Goal: Task Accomplishment & Management: Complete application form

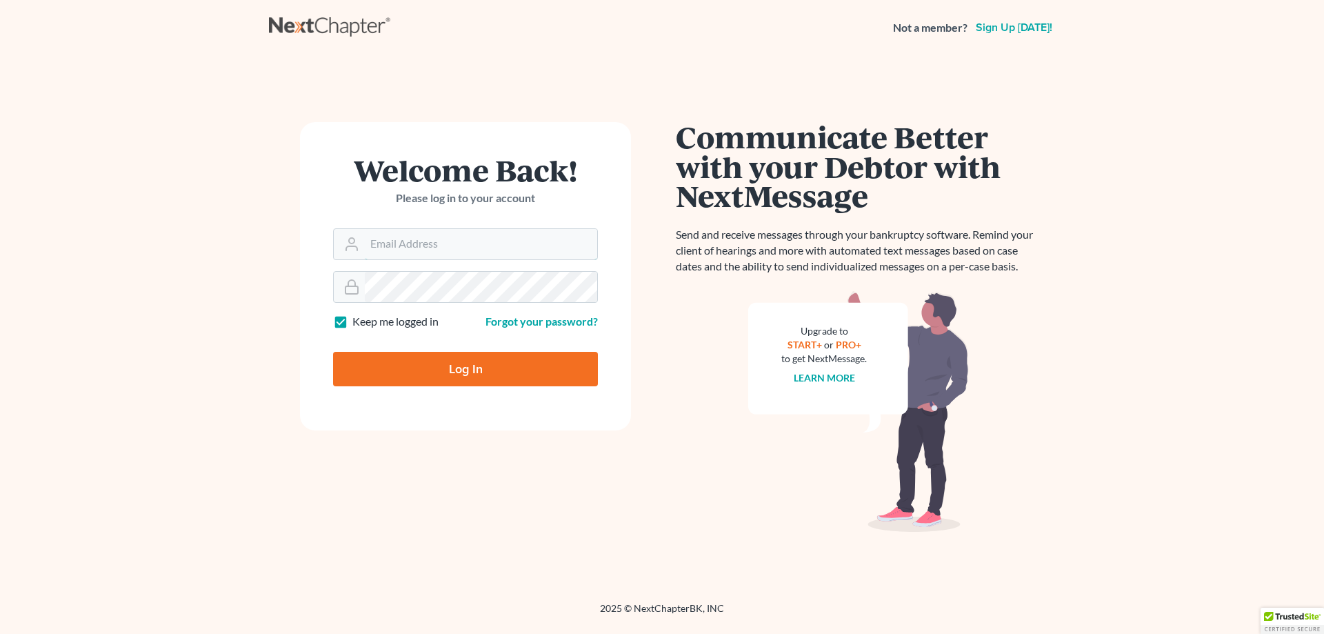
type input "[PERSON_NAME][EMAIL_ADDRESS][DOMAIN_NAME]"
click at [462, 371] on input "Log In" at bounding box center [465, 369] width 265 height 34
type input "Thinking..."
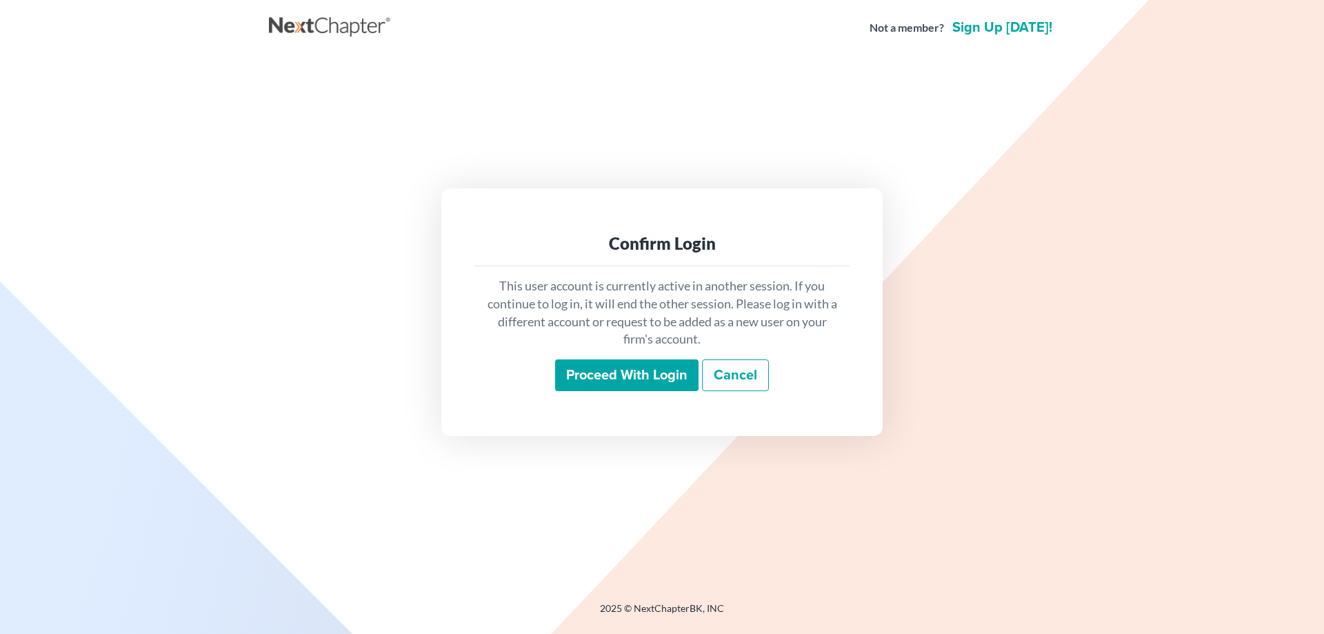
click at [612, 374] on input "Proceed with login" at bounding box center [626, 375] width 143 height 32
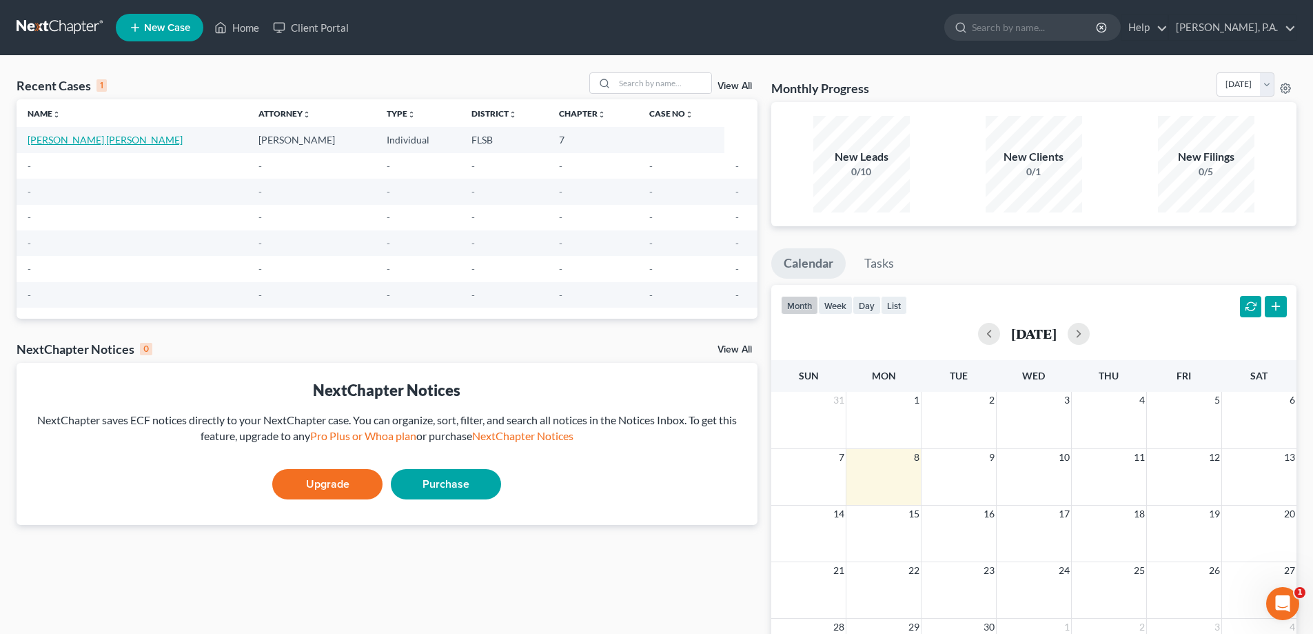
click at [122, 140] on link "[PERSON_NAME] [PERSON_NAME]" at bounding box center [105, 140] width 155 height 12
select select "17"
select select "0"
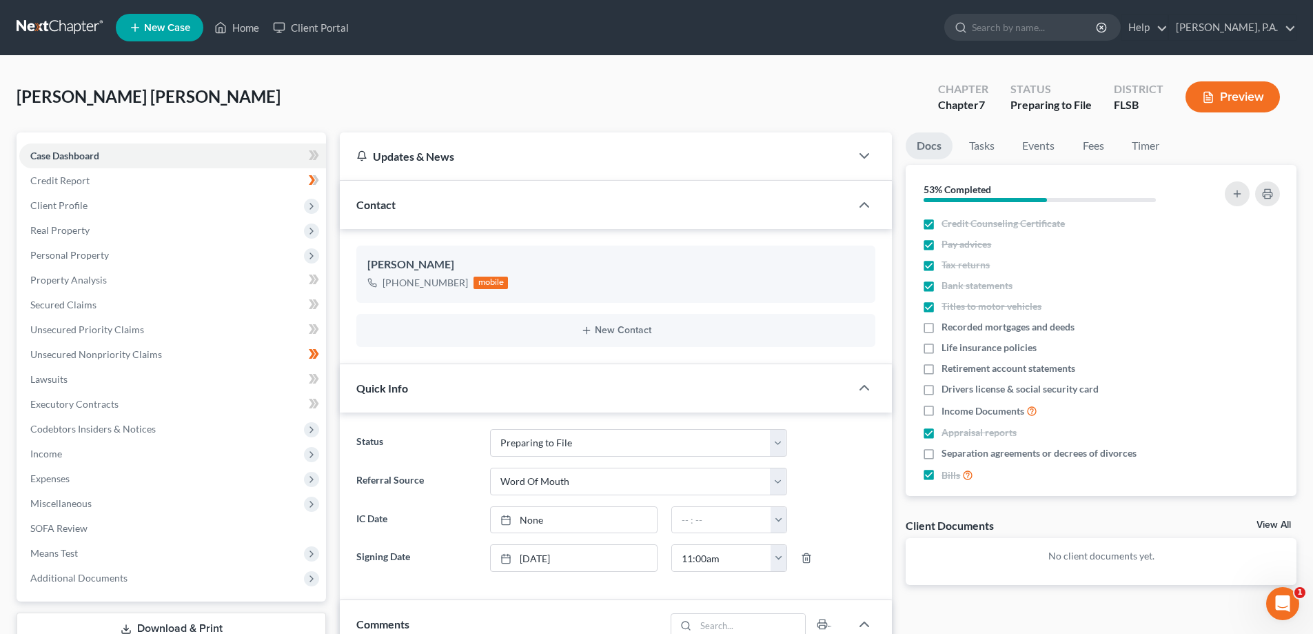
click at [1223, 83] on button "Preview" at bounding box center [1233, 96] width 94 height 31
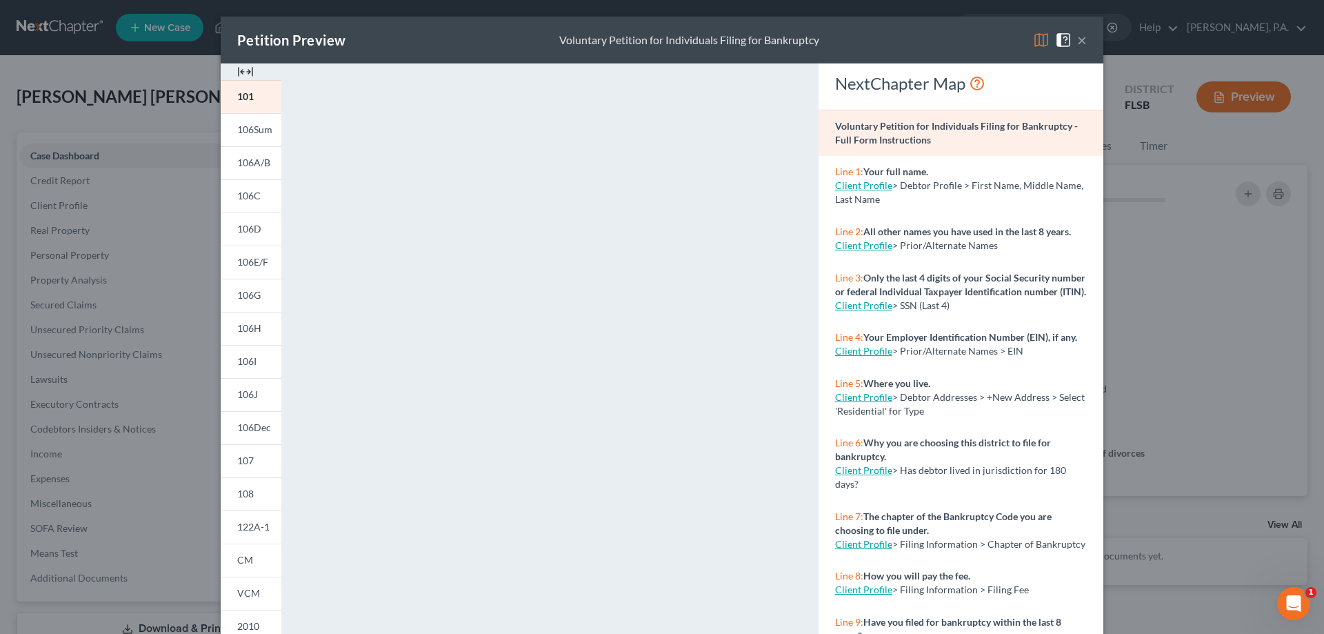
click at [1077, 43] on button "×" at bounding box center [1082, 40] width 10 height 17
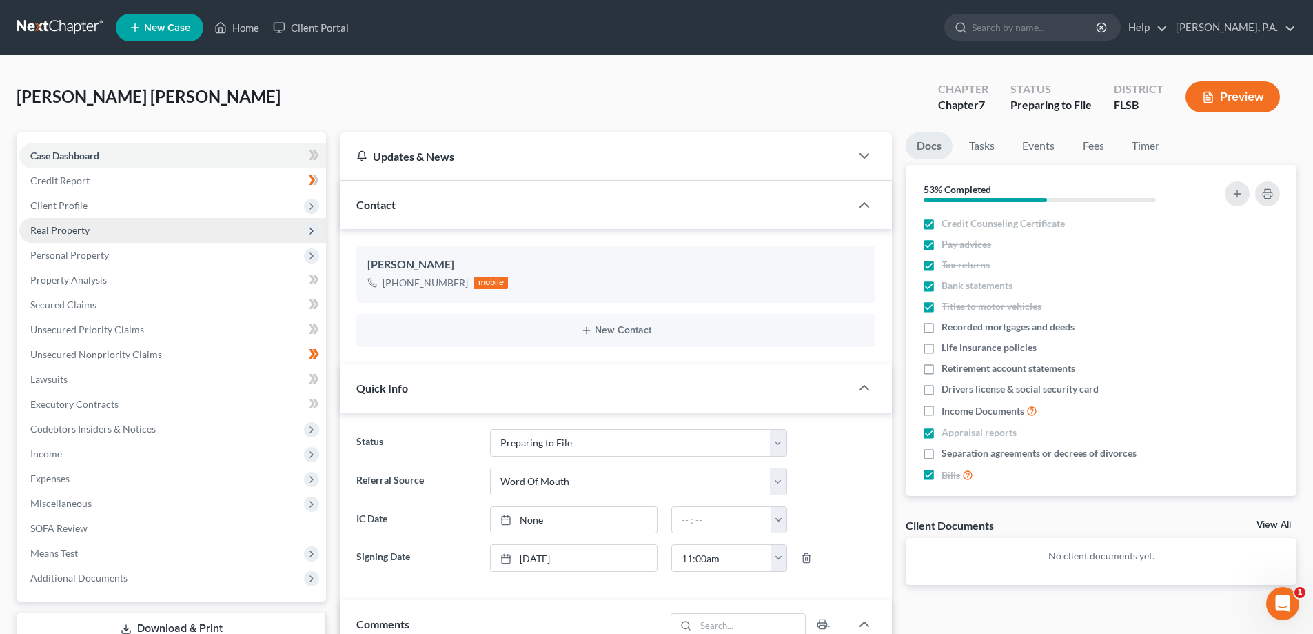
click at [56, 230] on span "Real Property" at bounding box center [59, 230] width 59 height 12
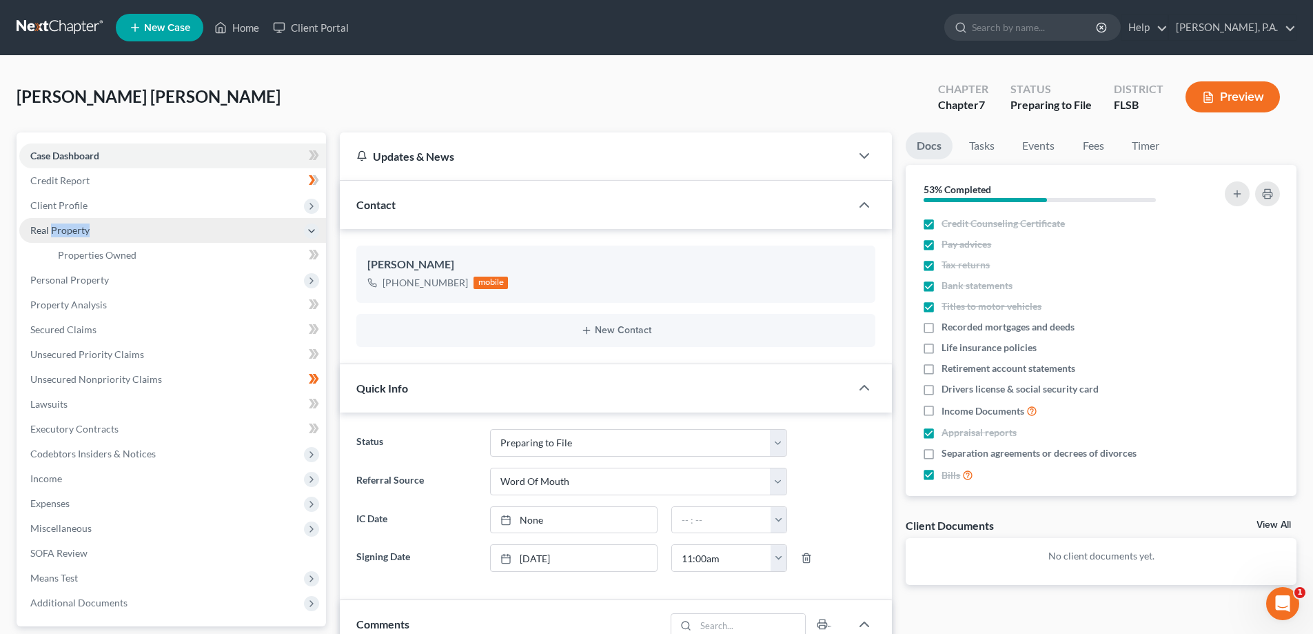
click at [56, 230] on span "Real Property" at bounding box center [59, 230] width 59 height 12
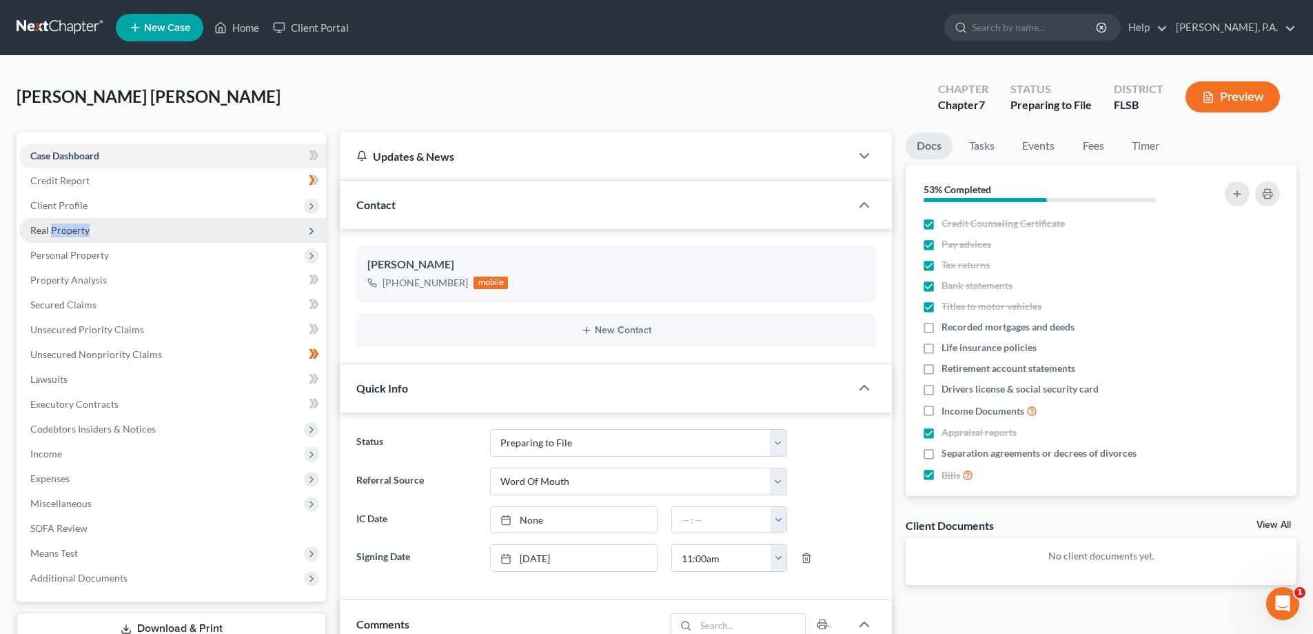
click at [56, 230] on span "Real Property" at bounding box center [59, 230] width 59 height 12
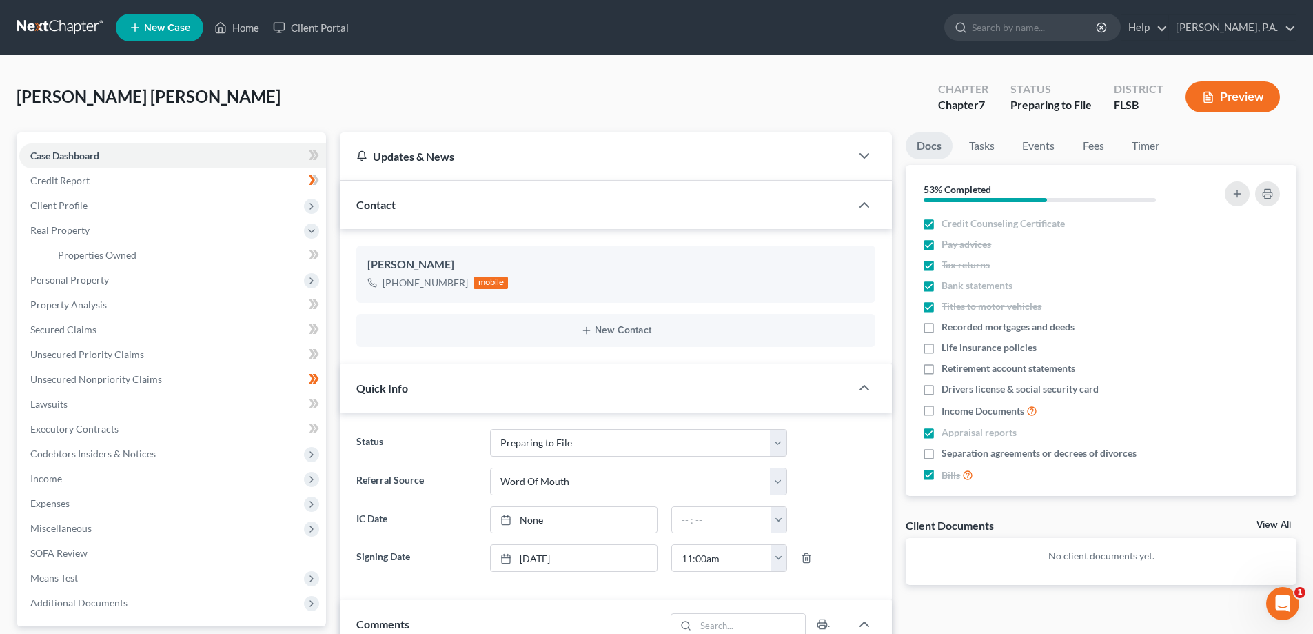
click at [1249, 102] on button "Preview" at bounding box center [1233, 96] width 94 height 31
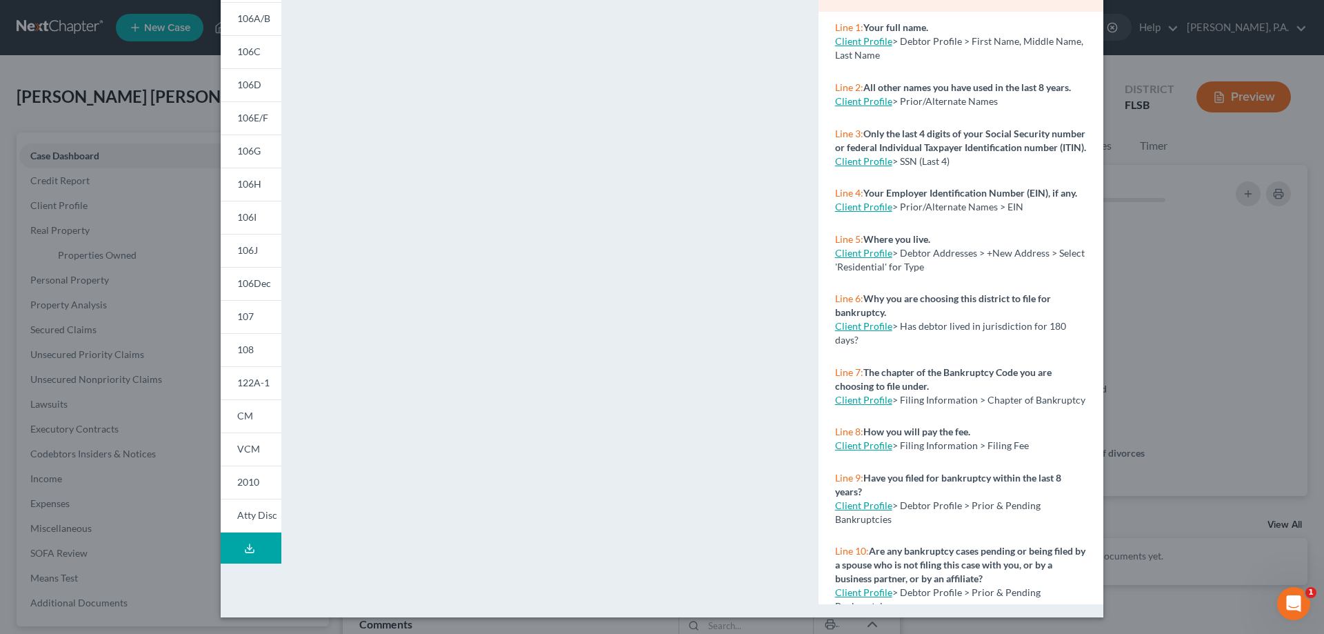
click at [866, 42] on link "Client Profile" at bounding box center [863, 41] width 57 height 12
select select "1"
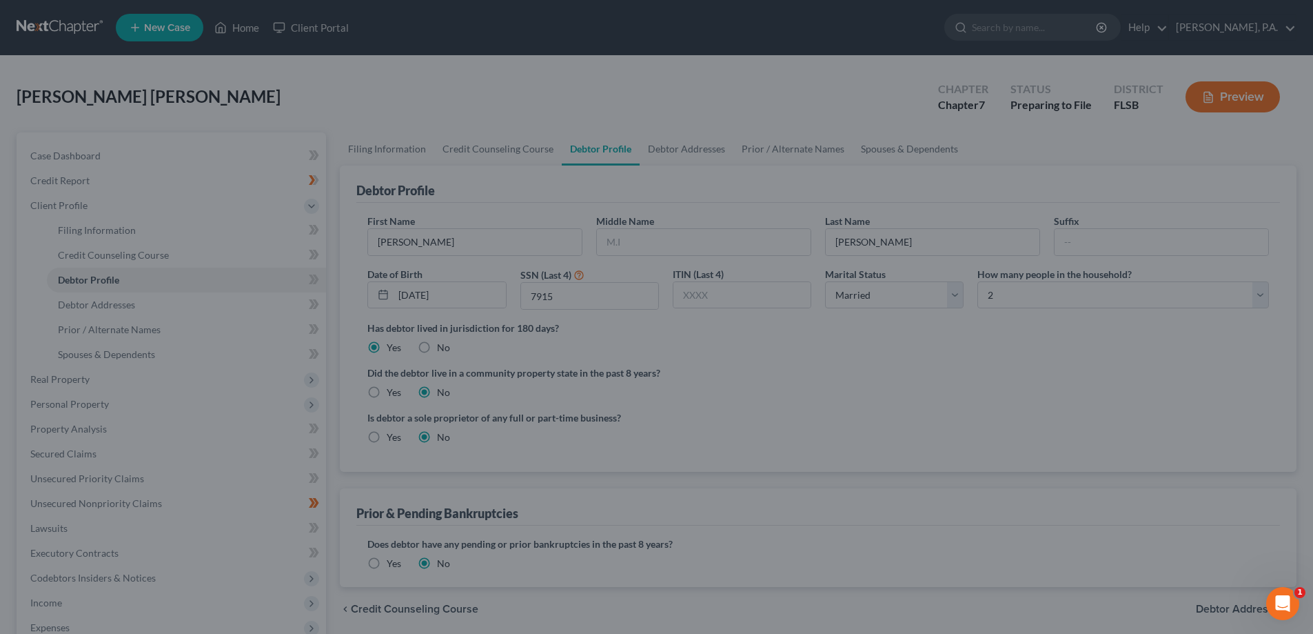
select select "1"
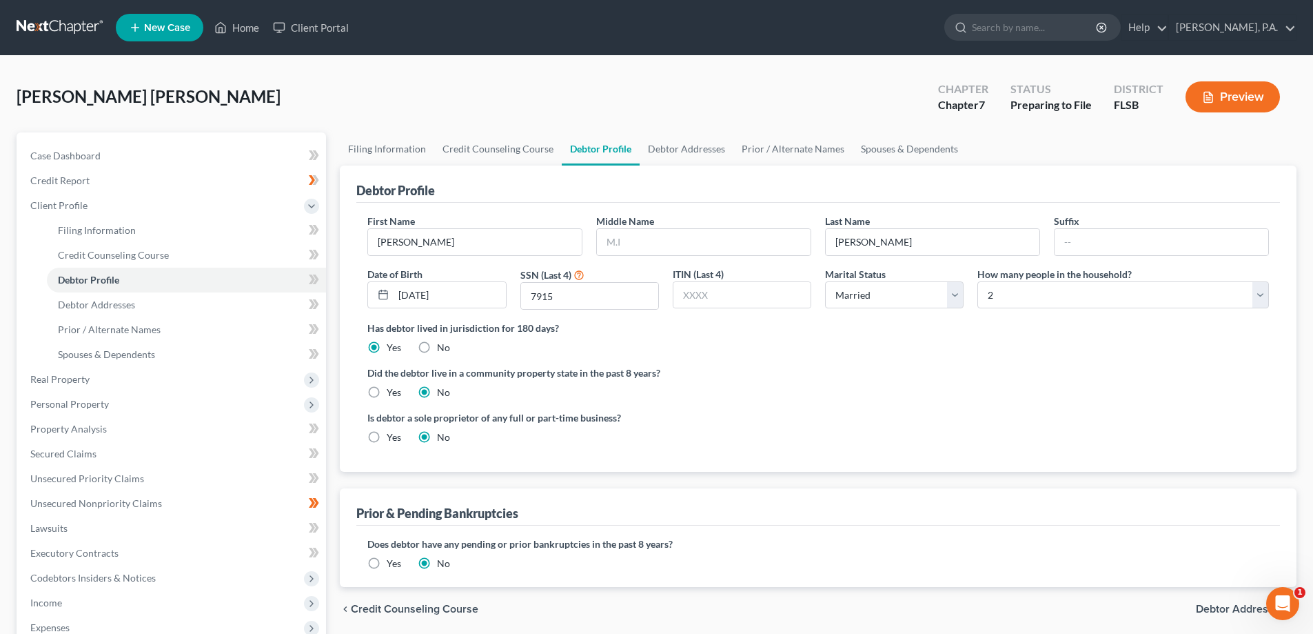
click at [1222, 92] on button "Preview" at bounding box center [1233, 96] width 94 height 31
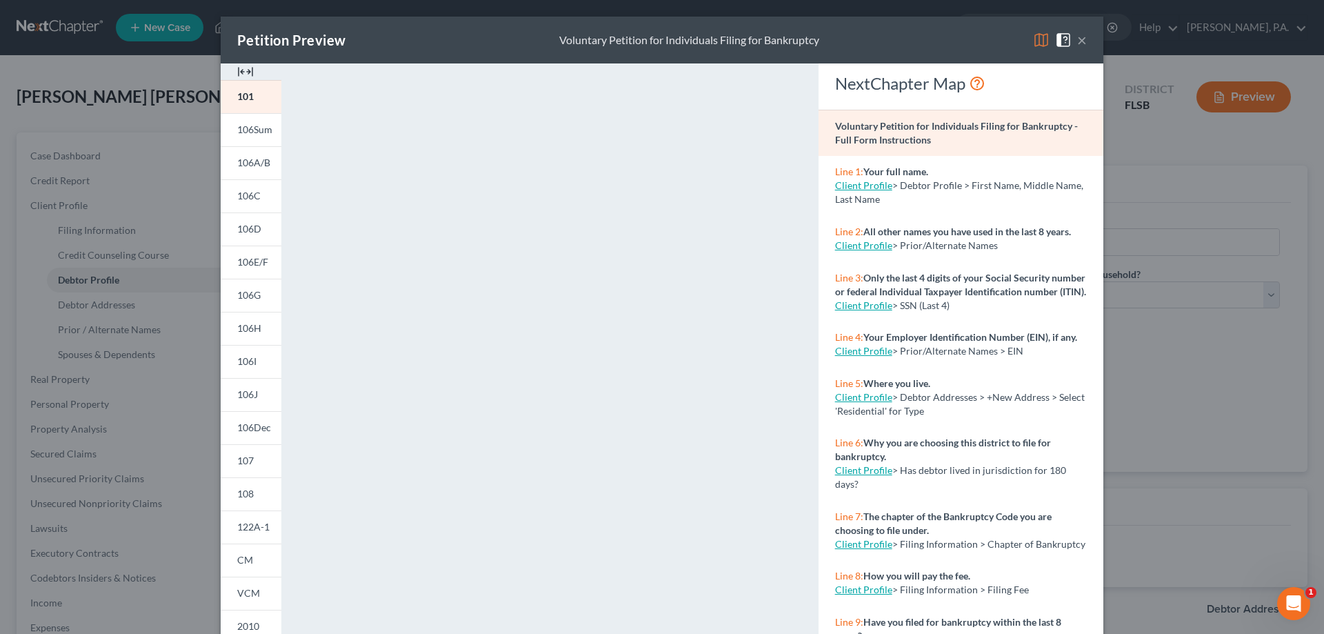
click at [1036, 39] on img at bounding box center [1041, 40] width 17 height 17
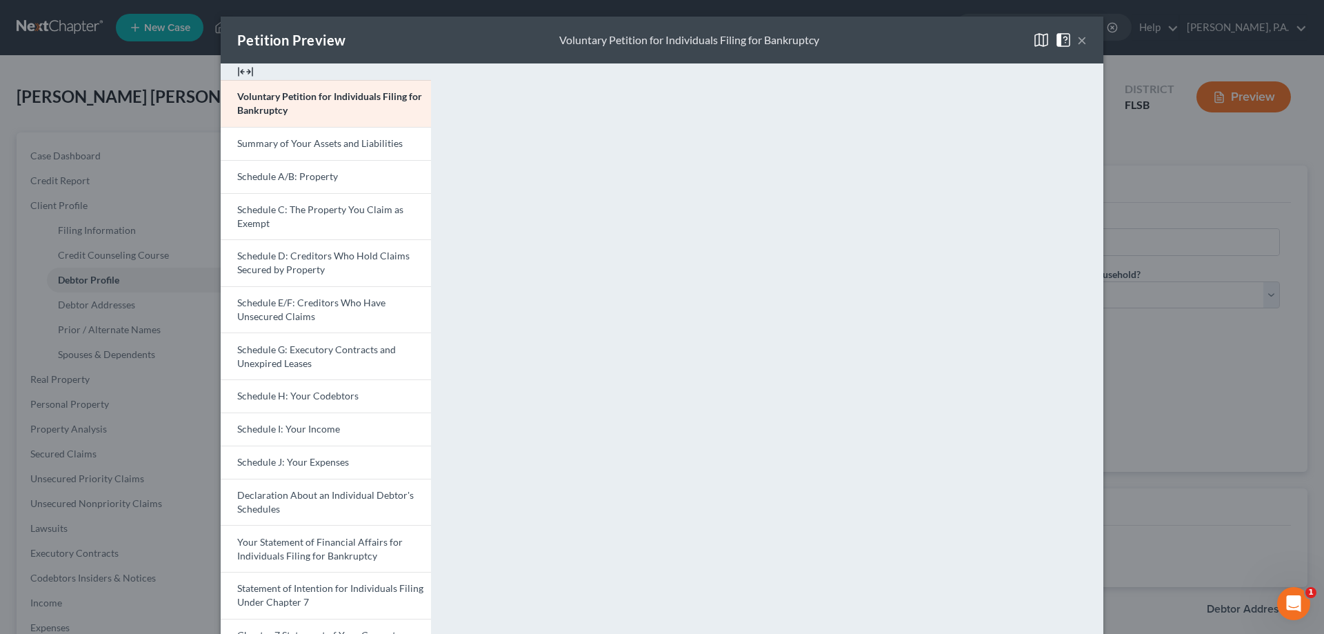
click at [1077, 44] on button "×" at bounding box center [1082, 40] width 10 height 17
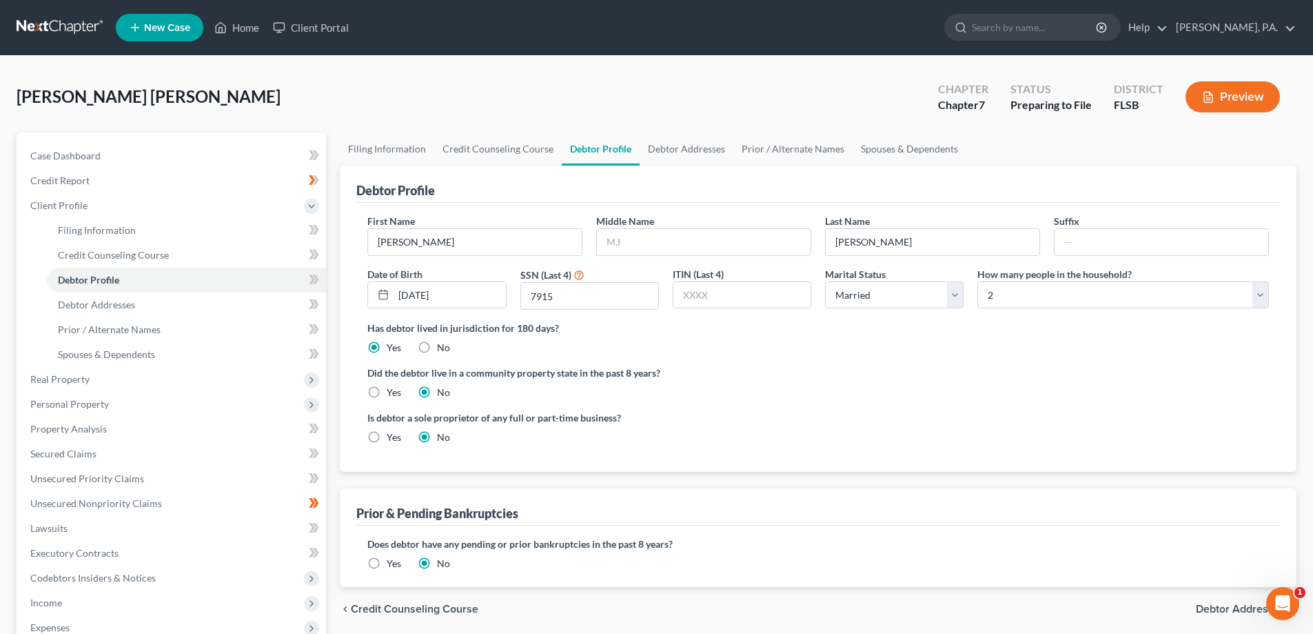
click at [1224, 84] on button "Preview" at bounding box center [1233, 96] width 94 height 31
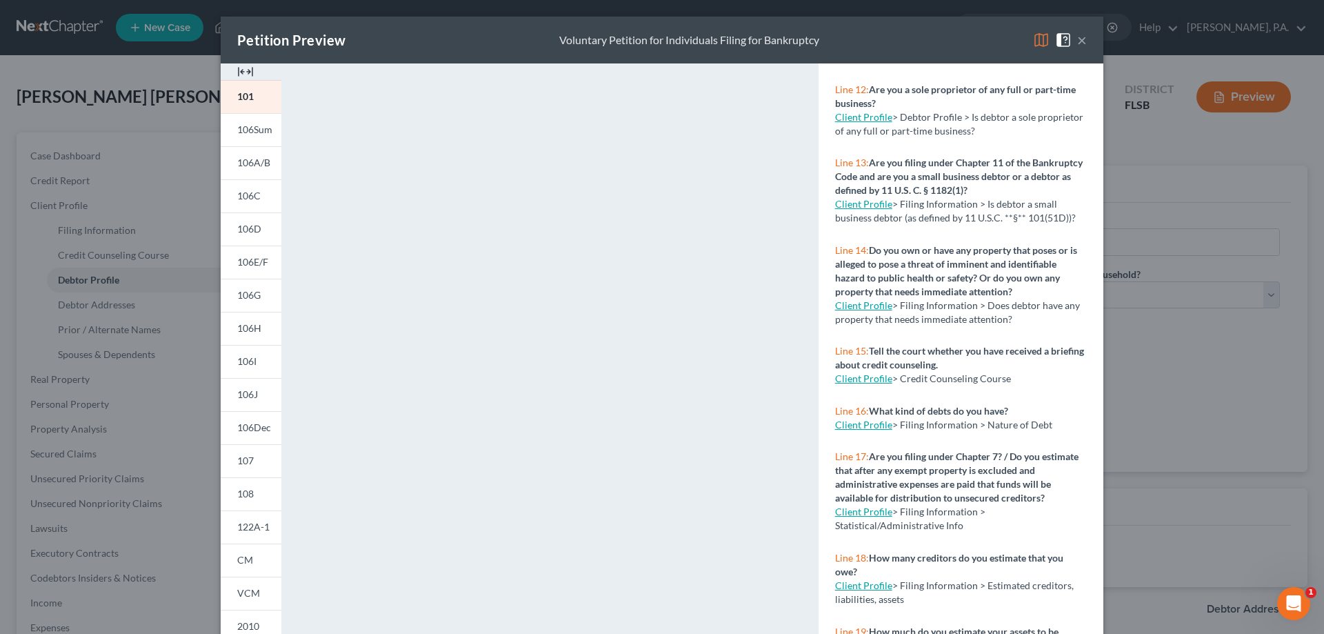
click at [1077, 36] on button "×" at bounding box center [1082, 40] width 10 height 17
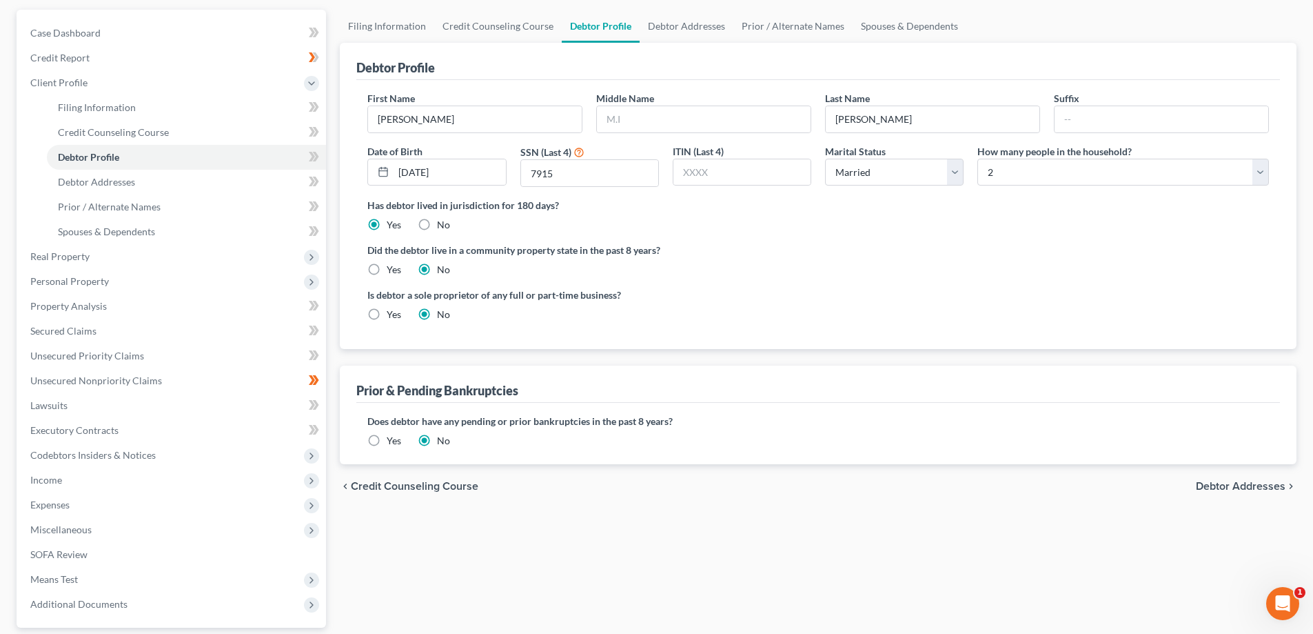
scroll to position [248, 0]
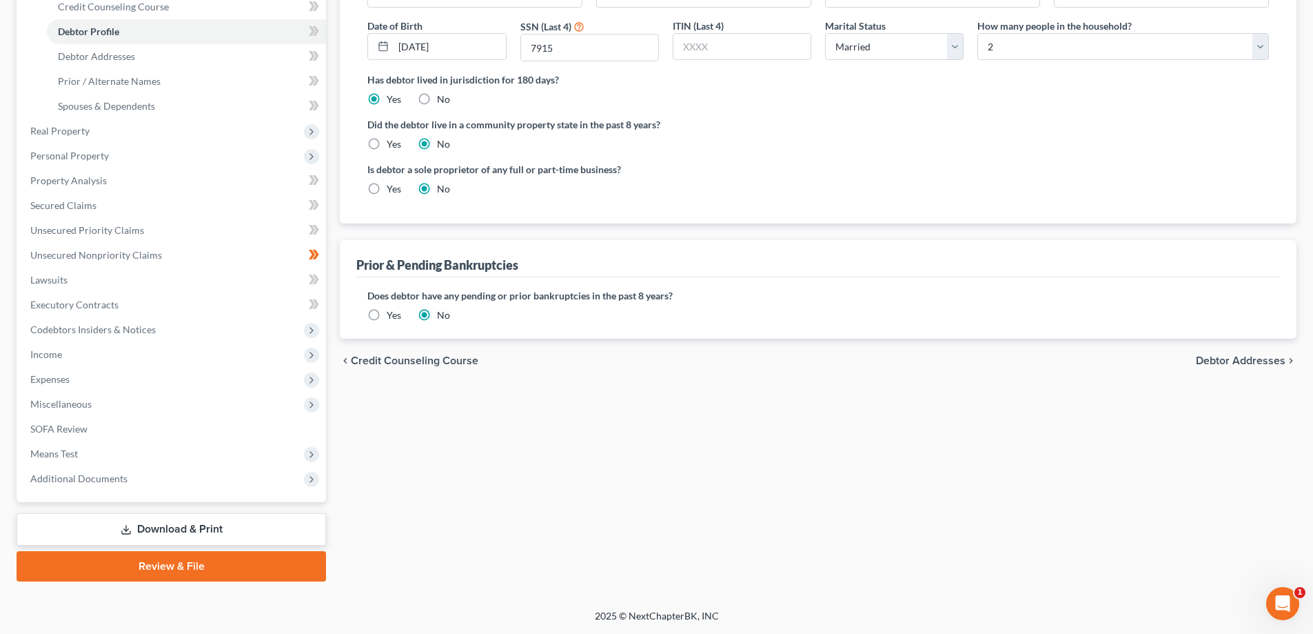
click at [176, 528] on link "Download & Print" at bounding box center [172, 529] width 310 height 32
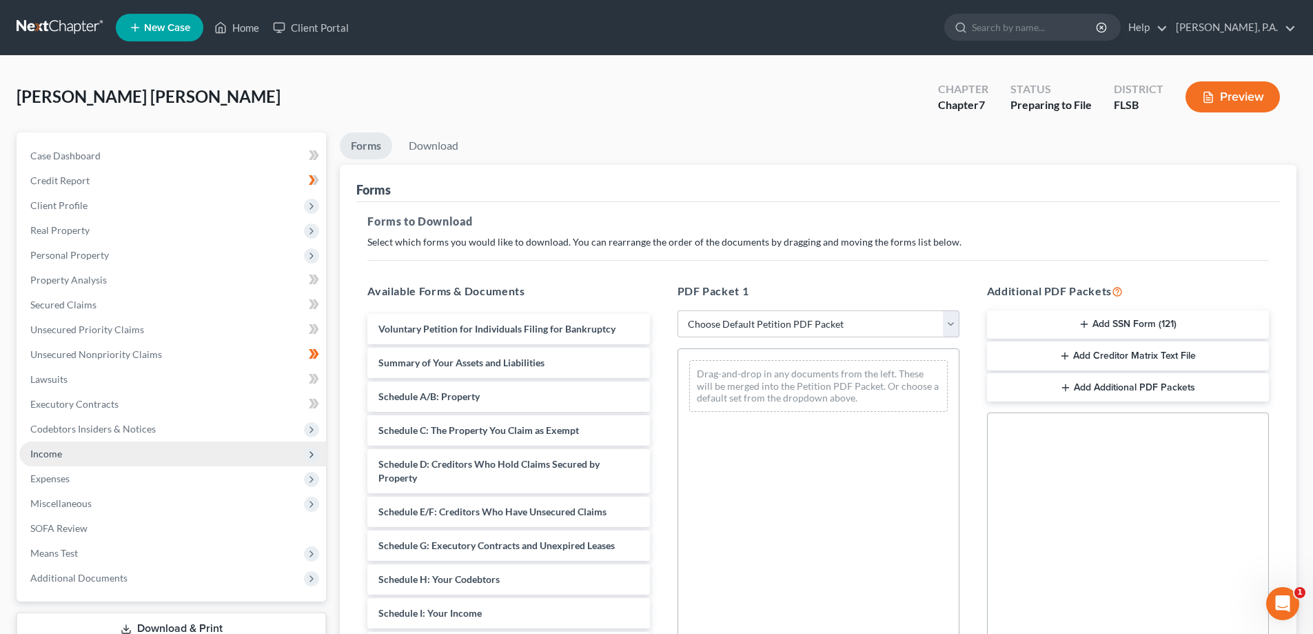
scroll to position [207, 0]
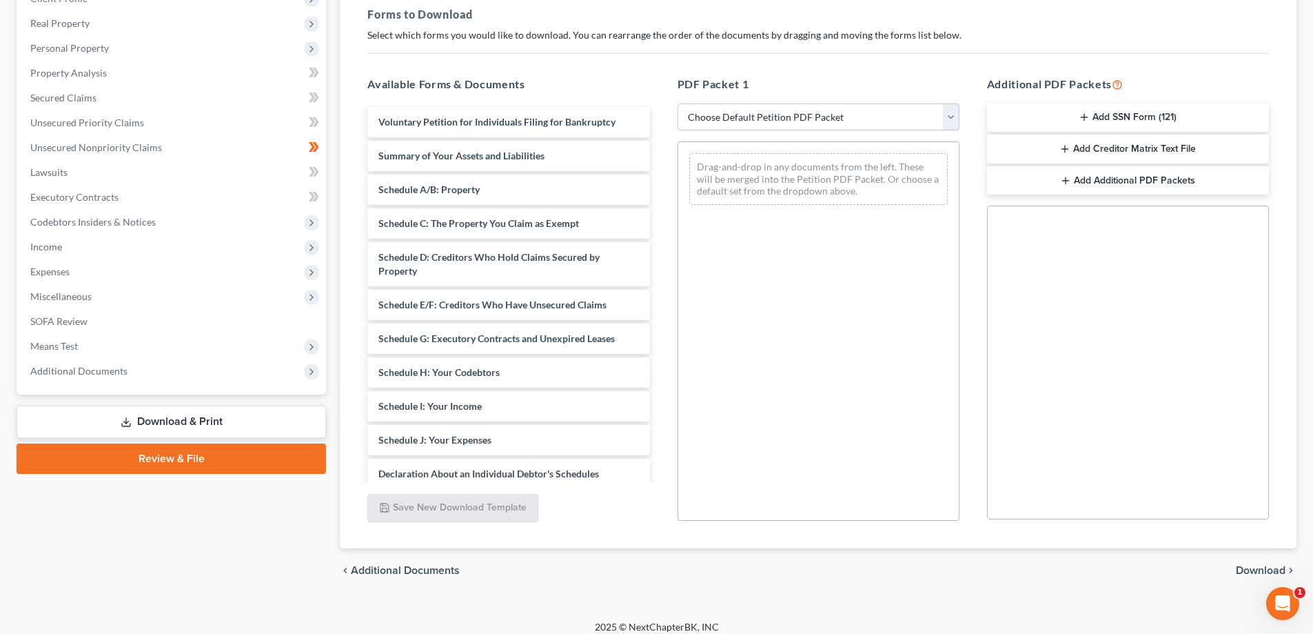
click at [179, 423] on link "Download & Print" at bounding box center [172, 421] width 310 height 32
click at [117, 419] on link "Download & Print" at bounding box center [172, 421] width 310 height 32
click at [177, 453] on link "Review & File" at bounding box center [172, 458] width 310 height 30
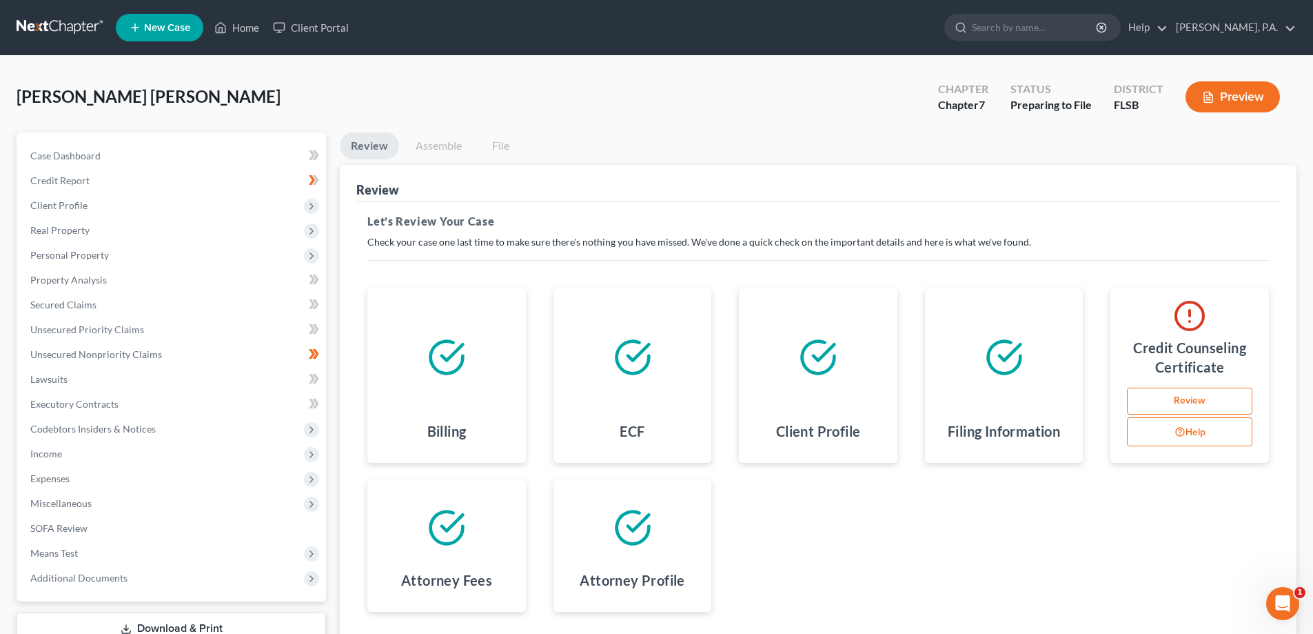
scroll to position [108, 0]
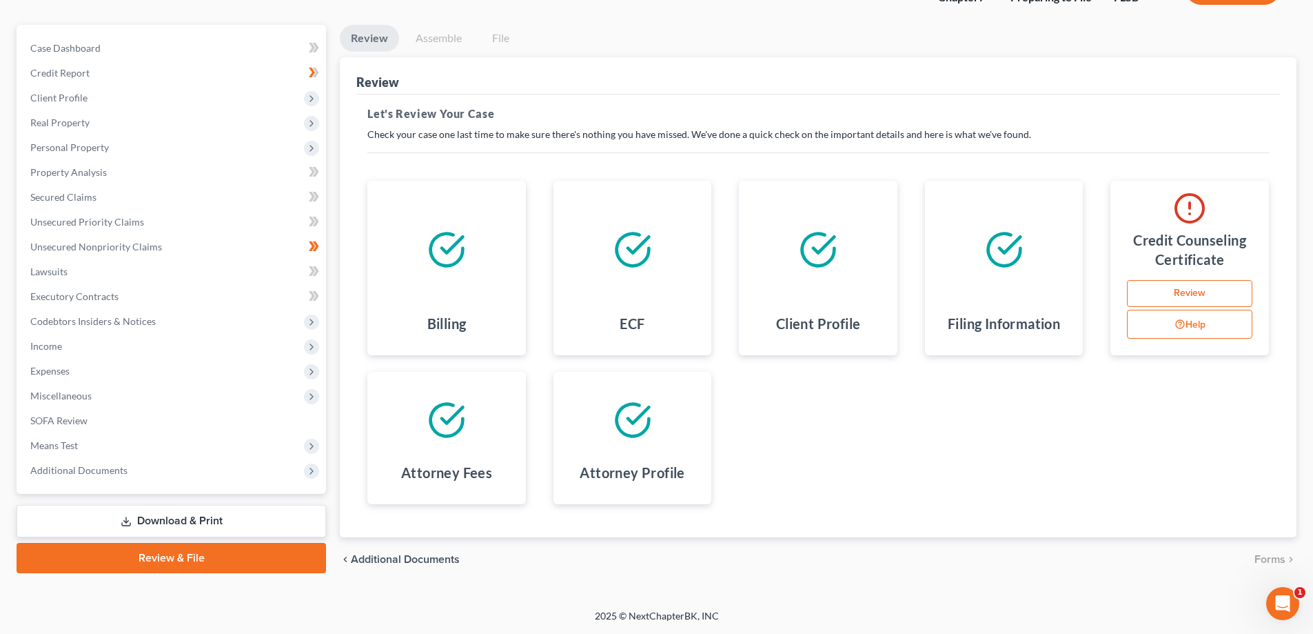
click at [117, 521] on link "Download & Print" at bounding box center [172, 521] width 310 height 32
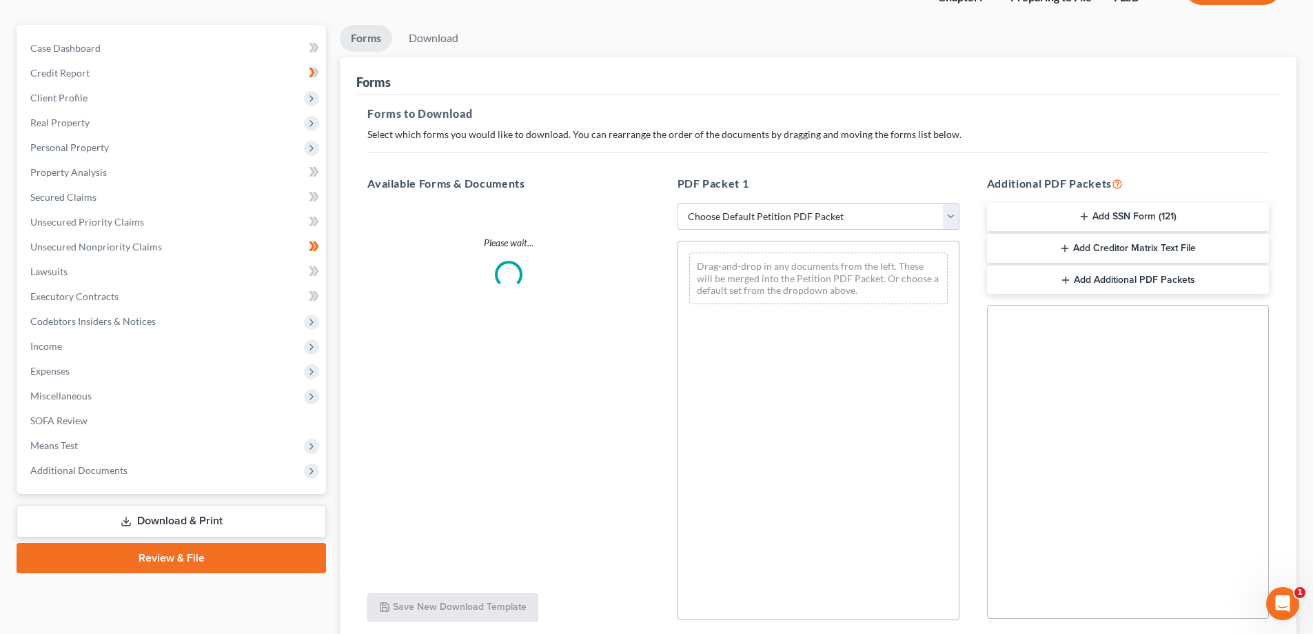
scroll to position [3, 0]
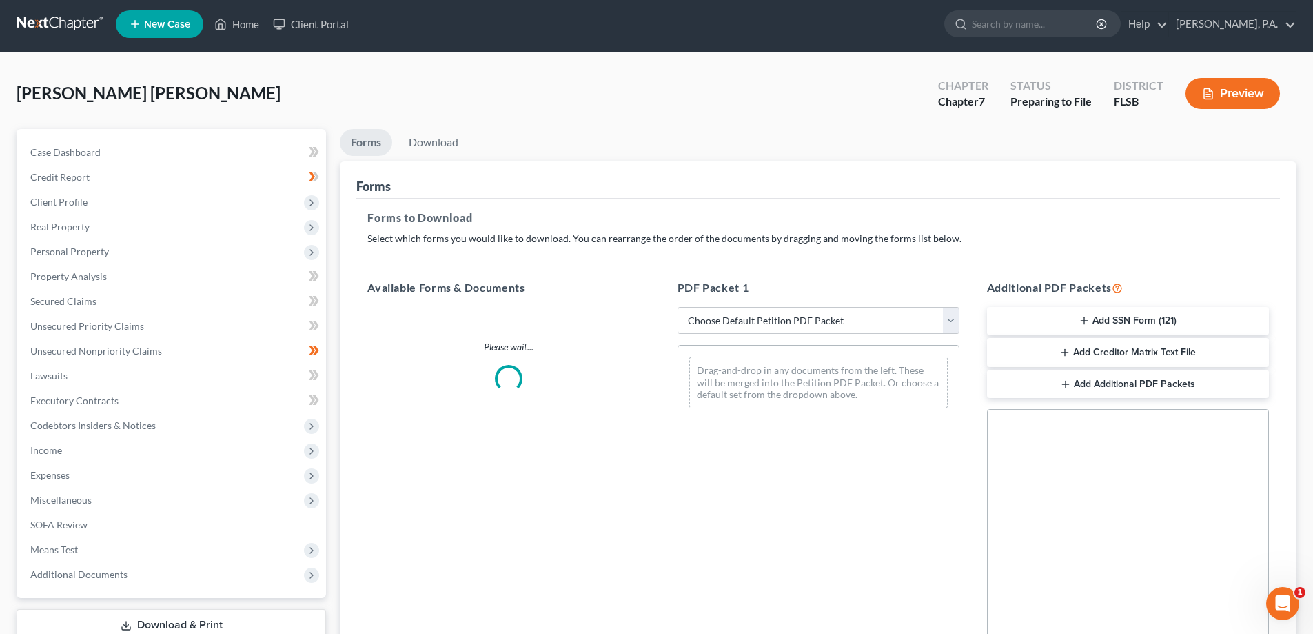
click at [117, 521] on div "Case Dashboard Payments Invoices Payments Payments Credit Report Client Profile" at bounding box center [171, 462] width 323 height 667
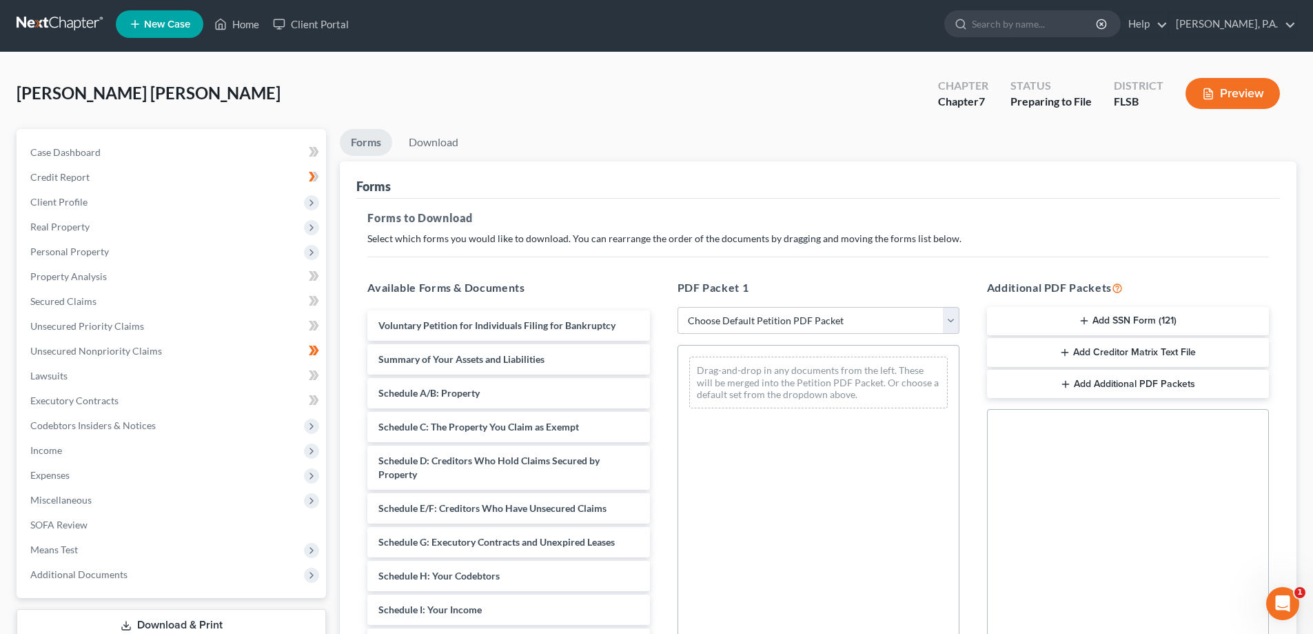
scroll to position [0, 0]
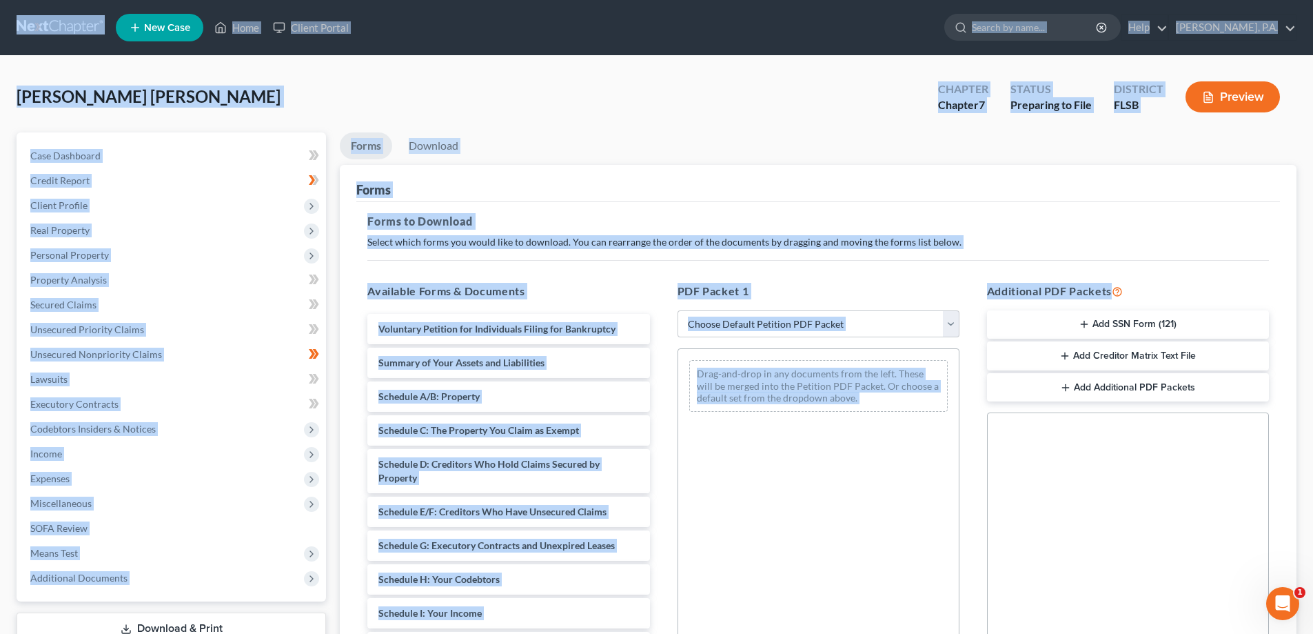
click at [769, 463] on div "Drag-and-drop in any documents from the left. These will be merged into the Pet…" at bounding box center [819, 537] width 282 height 379
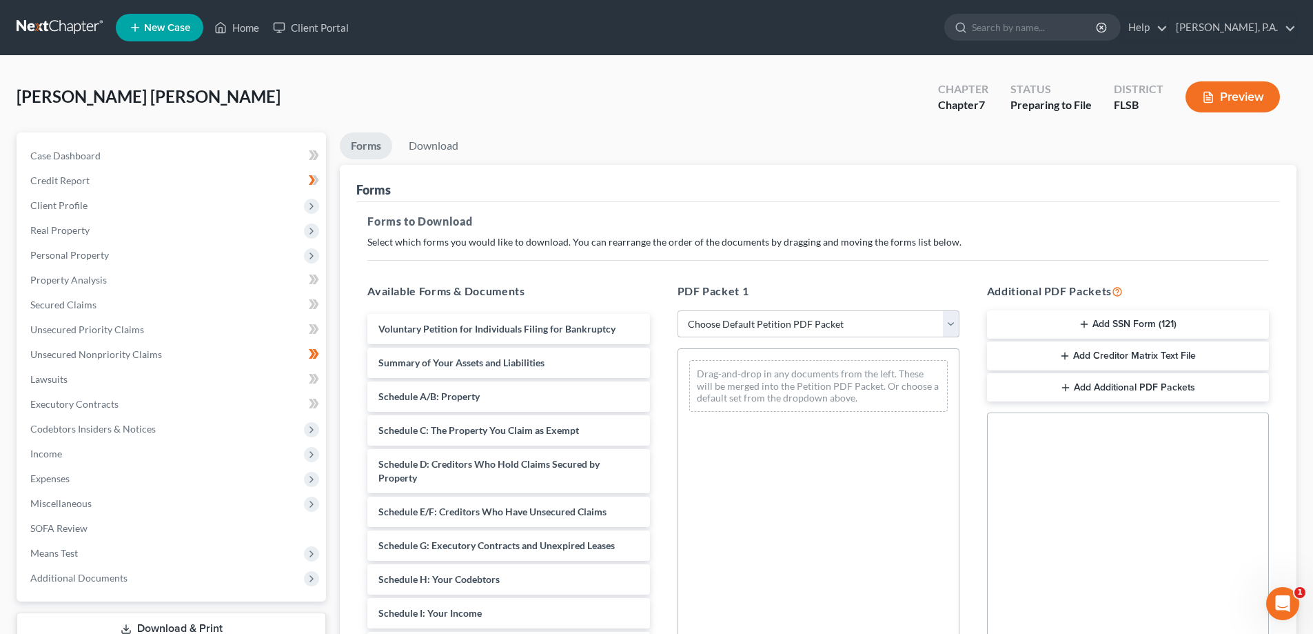
click at [931, 319] on select "Choose Default Petition PDF Packet Complete Bankruptcy Petition (all forms and …" at bounding box center [819, 324] width 282 height 28
select select "0"
click at [678, 310] on select "Choose Default Petition PDF Packet Complete Bankruptcy Petition (all forms and …" at bounding box center [819, 324] width 282 height 28
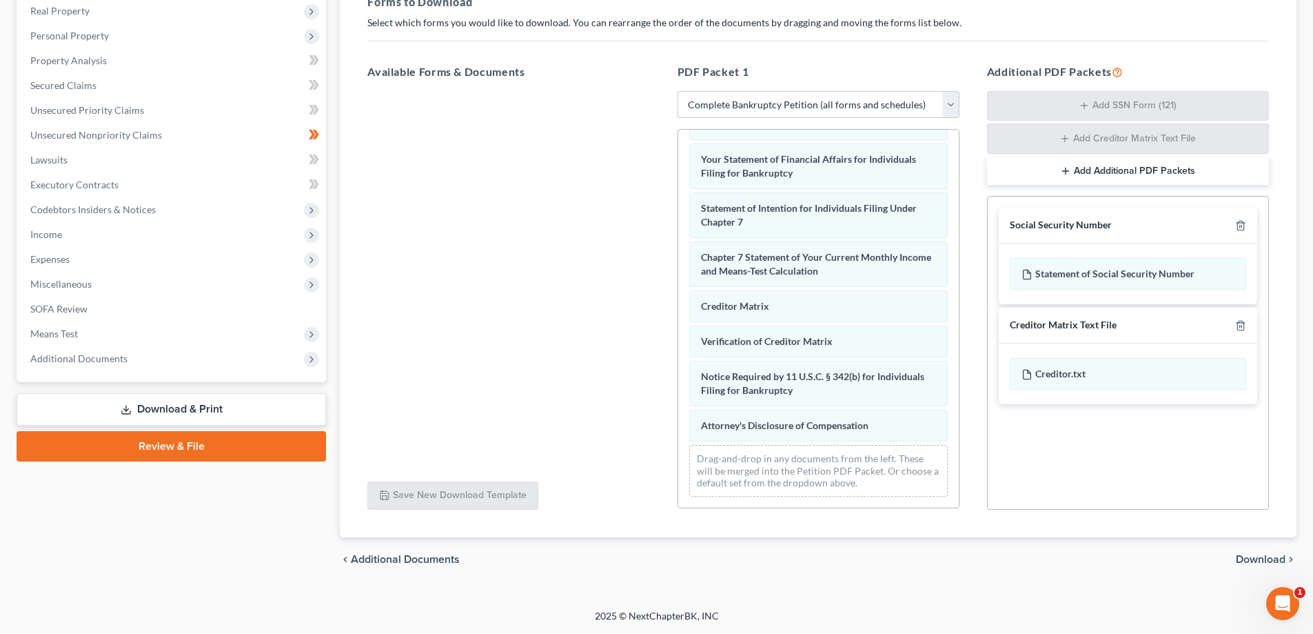
scroll to position [390, 0]
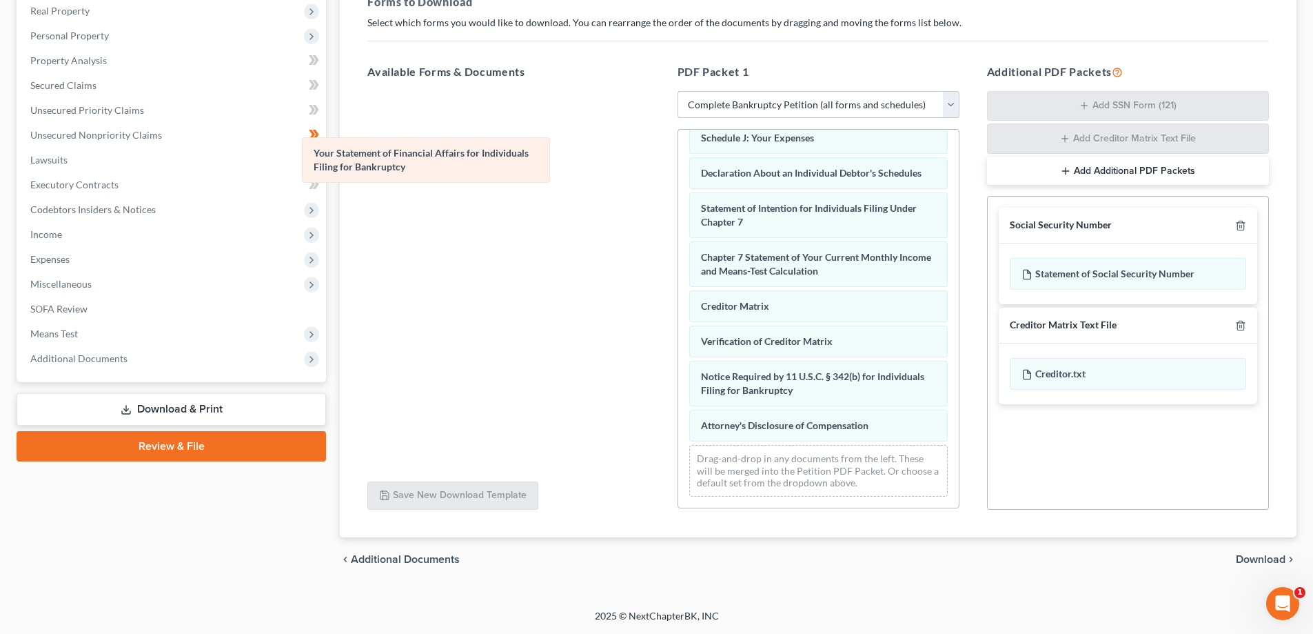
drag, startPoint x: 760, startPoint y: 165, endPoint x: 393, endPoint y: 153, distance: 367.0
click at [678, 158] on div "Your Statement of Financial Affairs for Individuals Filing for Bankruptcy Volun…" at bounding box center [818, 130] width 281 height 754
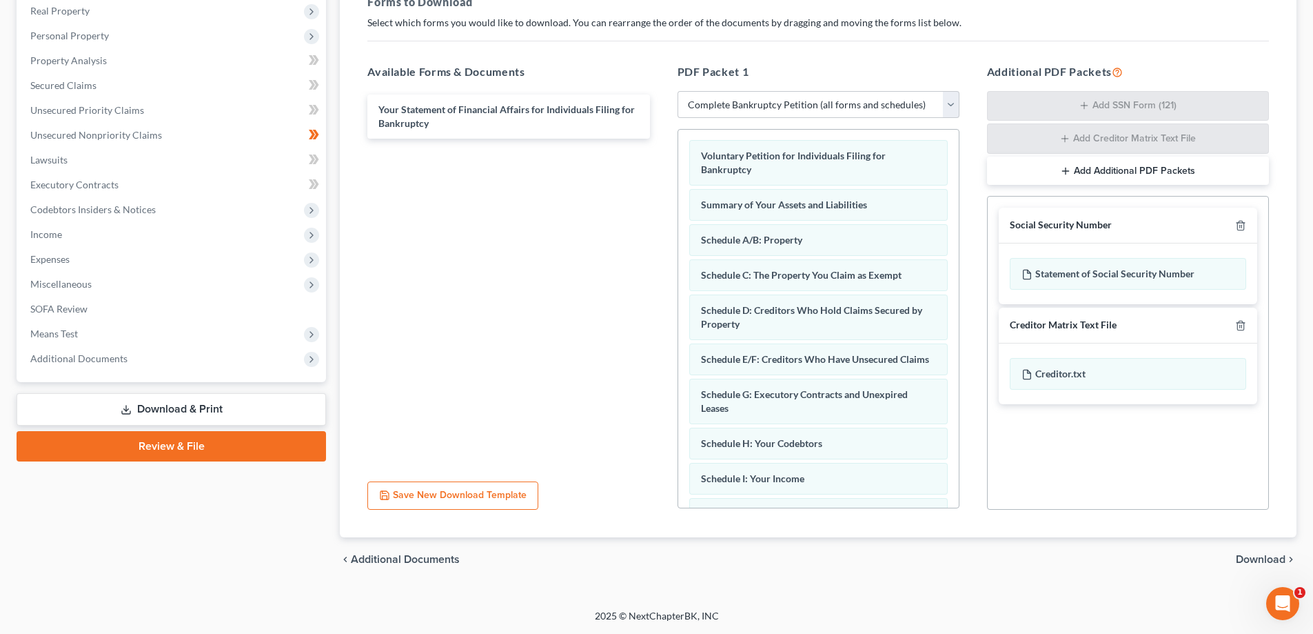
scroll to position [0, 0]
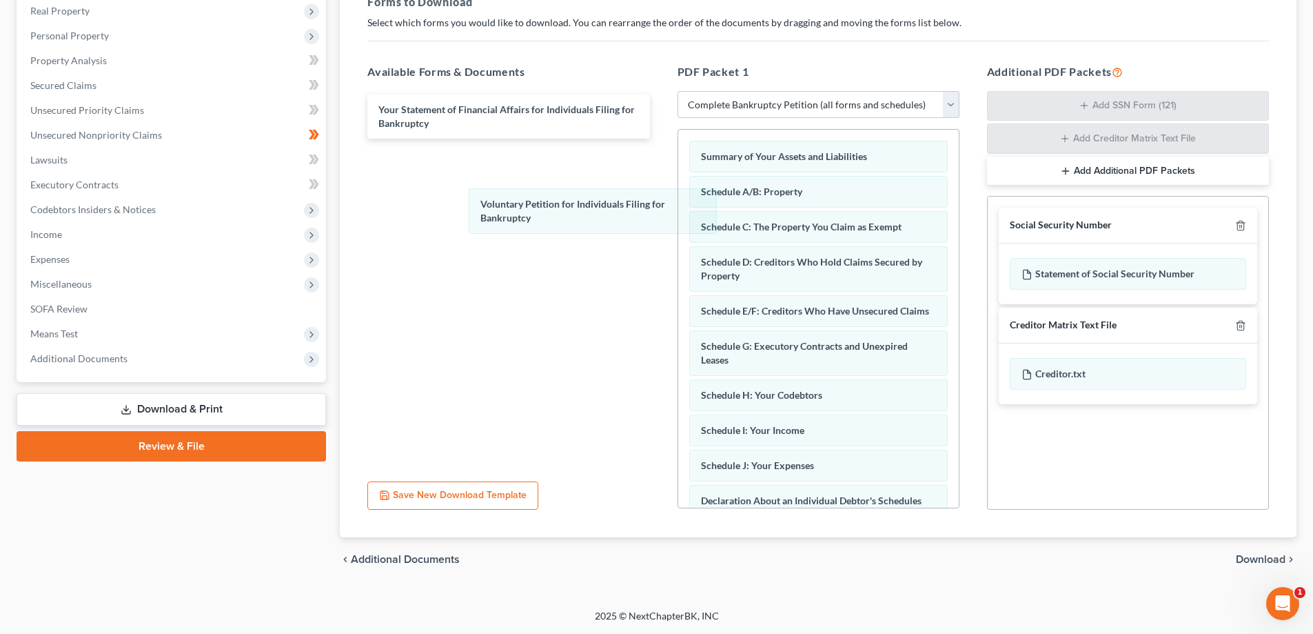
drag, startPoint x: 743, startPoint y: 154, endPoint x: 549, endPoint y: 192, distance: 196.9
click at [678, 200] on div "Voluntary Petition for Individuals Filing for Bankruptcy Voluntary Petition for…" at bounding box center [818, 482] width 281 height 705
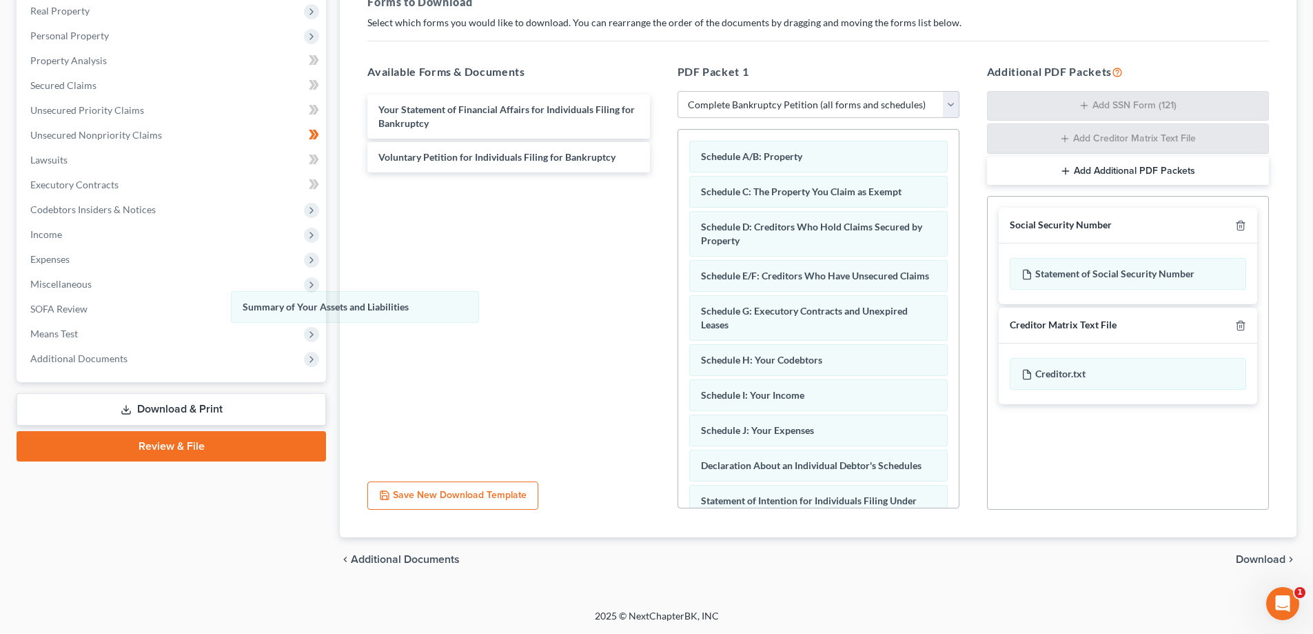
drag, startPoint x: 757, startPoint y: 159, endPoint x: 492, endPoint y: 260, distance: 283.5
click at [678, 303] on div "Summary of Your Assets and Liabilities Summary of Your Assets and Liabilities S…" at bounding box center [818, 465] width 281 height 670
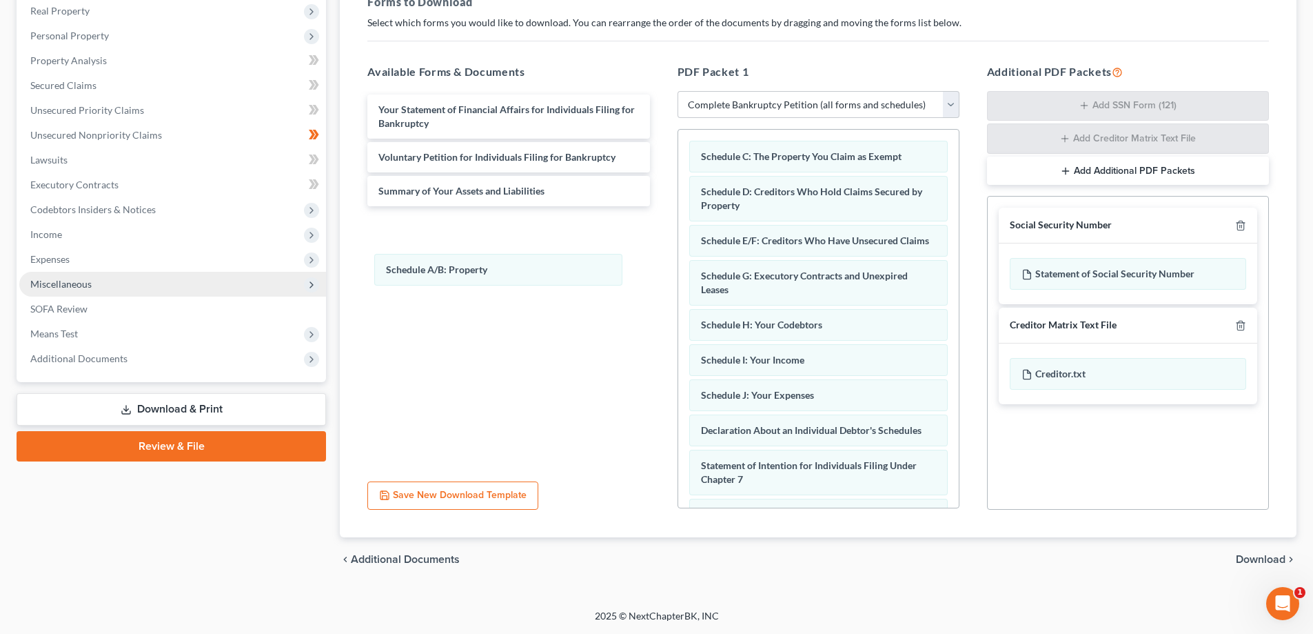
drag, startPoint x: 775, startPoint y: 152, endPoint x: 325, endPoint y: 287, distance: 470.0
click at [678, 314] on div "Schedule A/B: Property Schedule A/B: Property Schedule C: The Property You Clai…" at bounding box center [818, 447] width 281 height 635
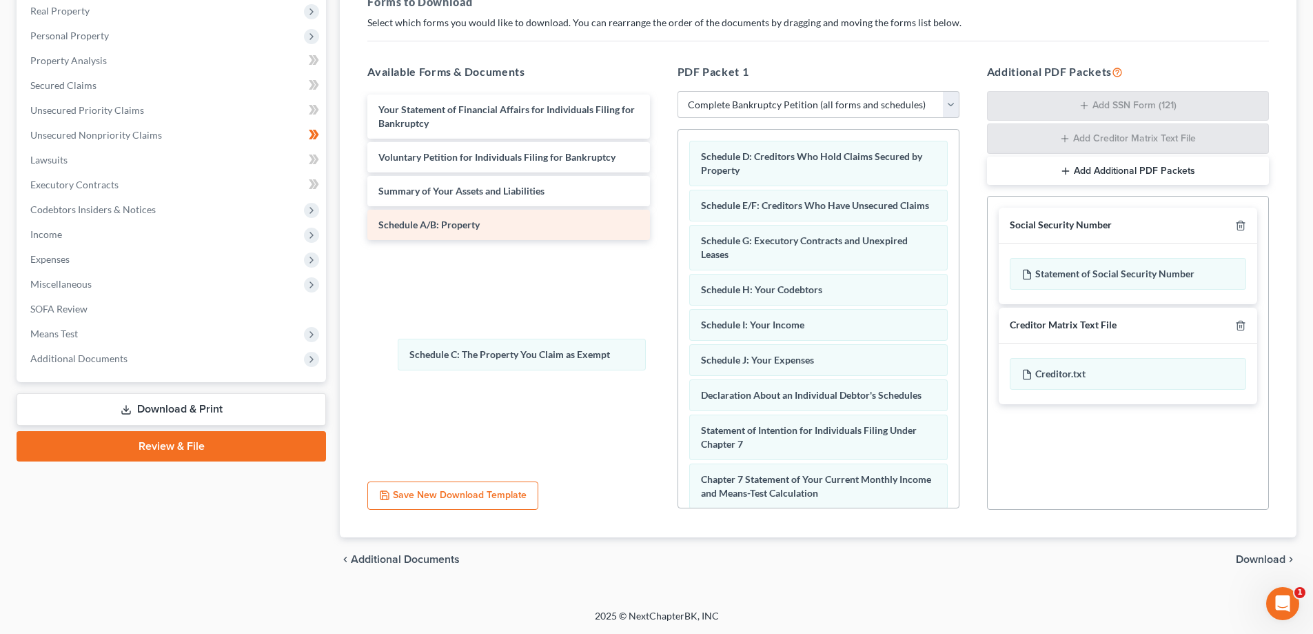
drag, startPoint x: 717, startPoint y: 156, endPoint x: 633, endPoint y: 229, distance: 111.4
click at [678, 350] on div "Schedule C: The Property You Claim as Exempt Schedule C: The Property You Claim…" at bounding box center [818, 430] width 281 height 600
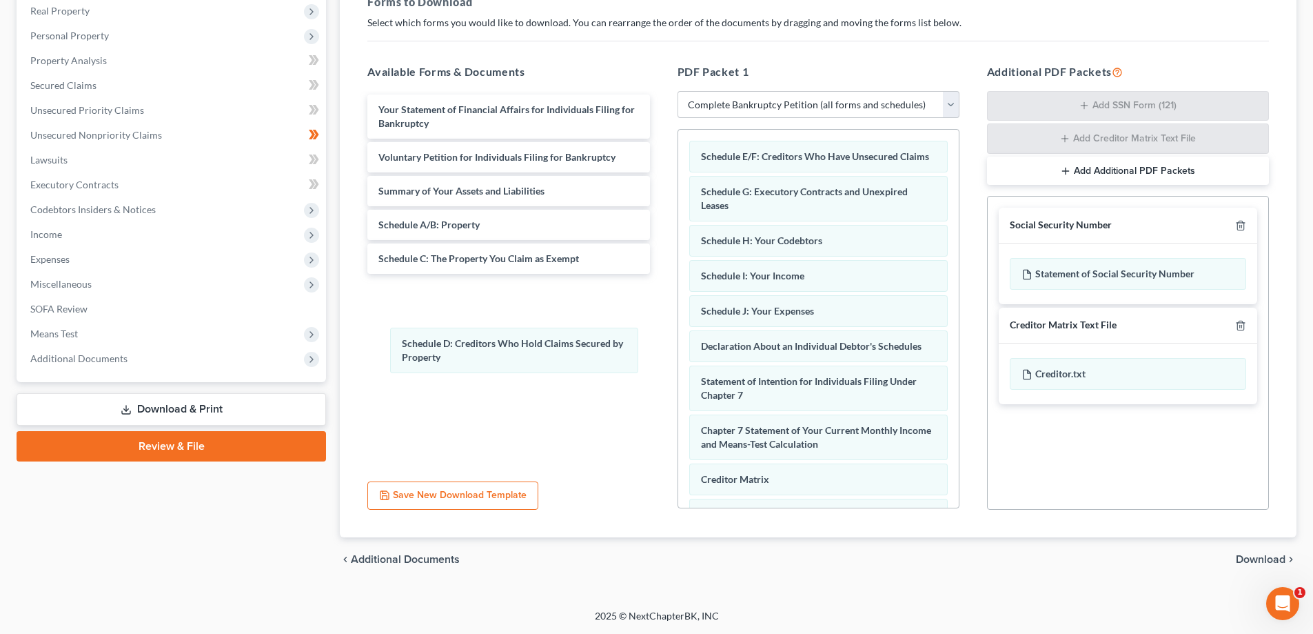
drag, startPoint x: 573, startPoint y: 252, endPoint x: 416, endPoint y: 333, distance: 177.0
click at [678, 357] on div "Schedule D: Creditors Who Hold Claims Secured by Property Schedule D: Creditors…" at bounding box center [818, 405] width 281 height 551
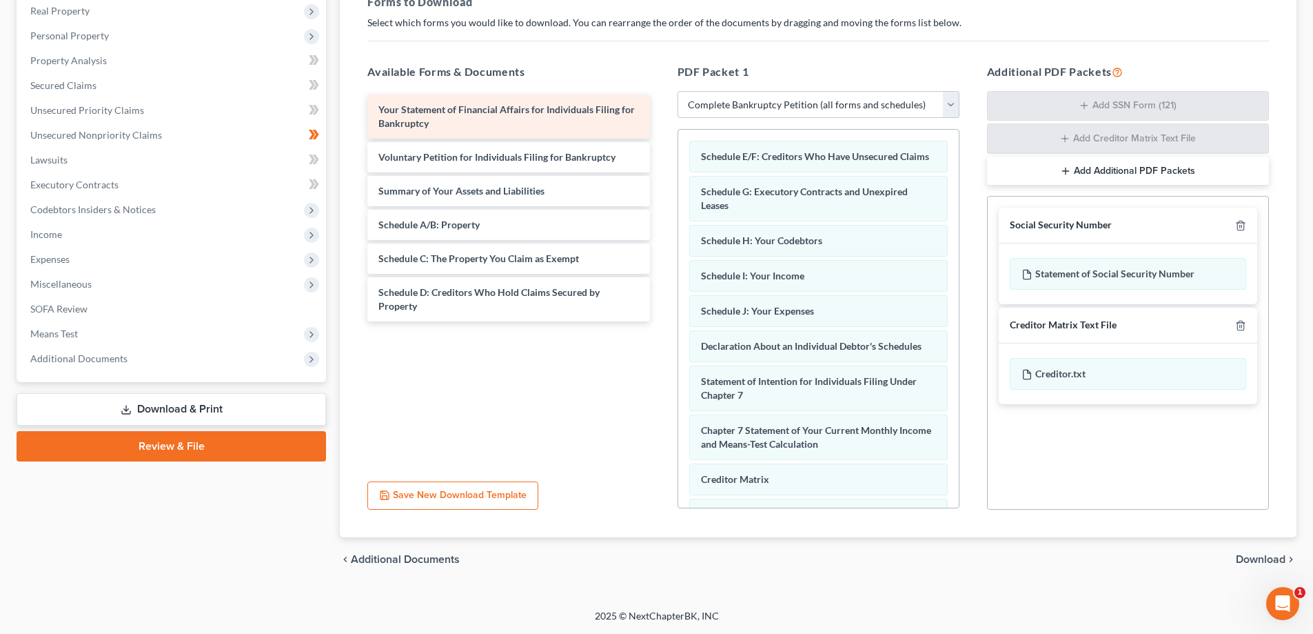
click at [572, 106] on span "Your Statement of Financial Affairs for Individuals Filing for Bankruptcy" at bounding box center [506, 116] width 256 height 26
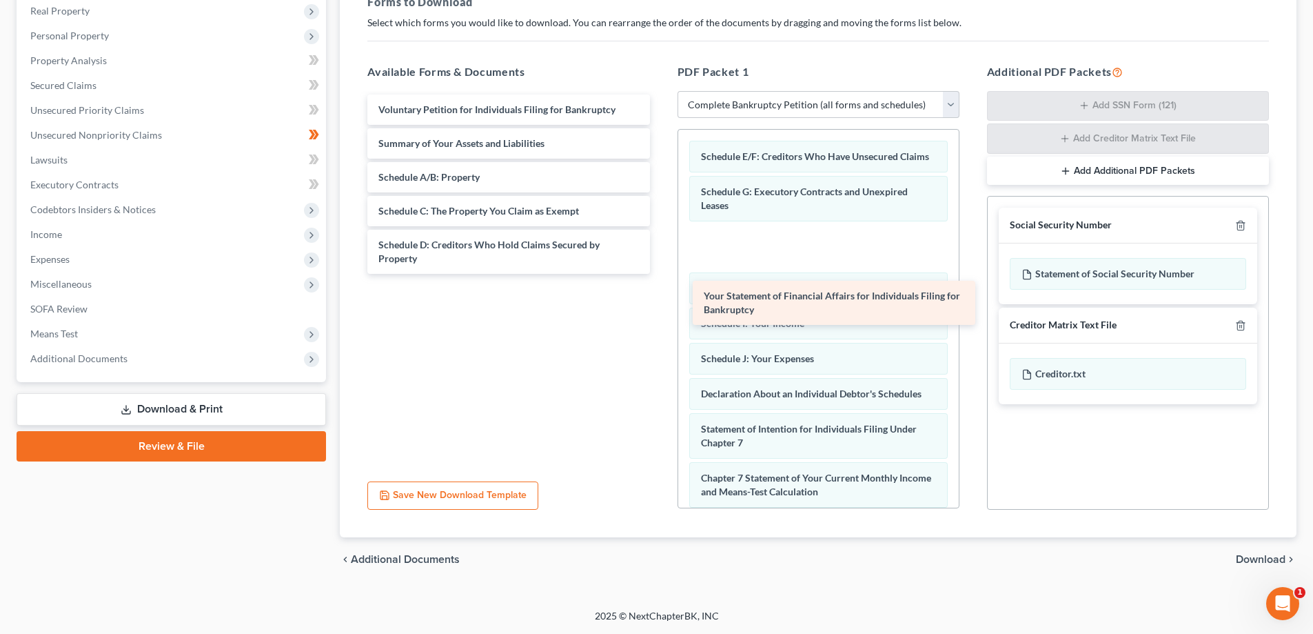
drag, startPoint x: 577, startPoint y: 101, endPoint x: 931, endPoint y: 302, distance: 406.6
click at [660, 274] on div "Your Statement of Financial Affairs for Individuals Filing for Bankruptcy Your …" at bounding box center [508, 183] width 304 height 179
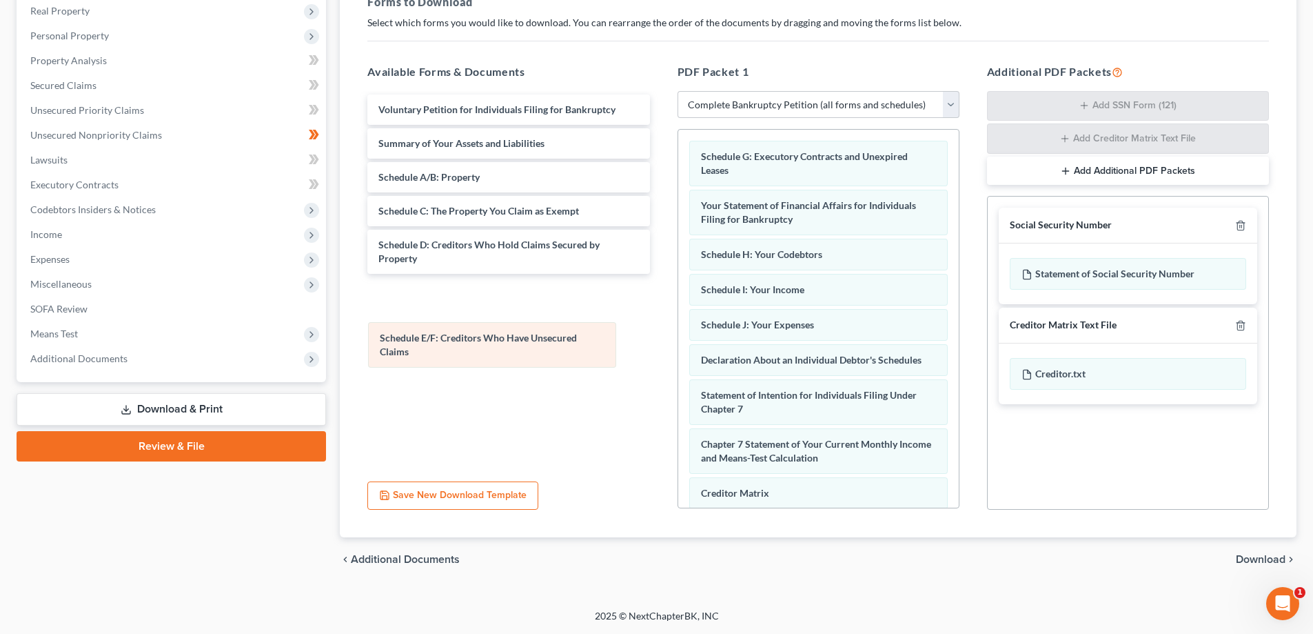
drag, startPoint x: 783, startPoint y: 155, endPoint x: 462, endPoint y: 336, distance: 368.9
click at [678, 336] on div "Schedule E/F: Creditors Who Have Unsecured Claims Schedule E/F: Creditors Who H…" at bounding box center [818, 412] width 281 height 565
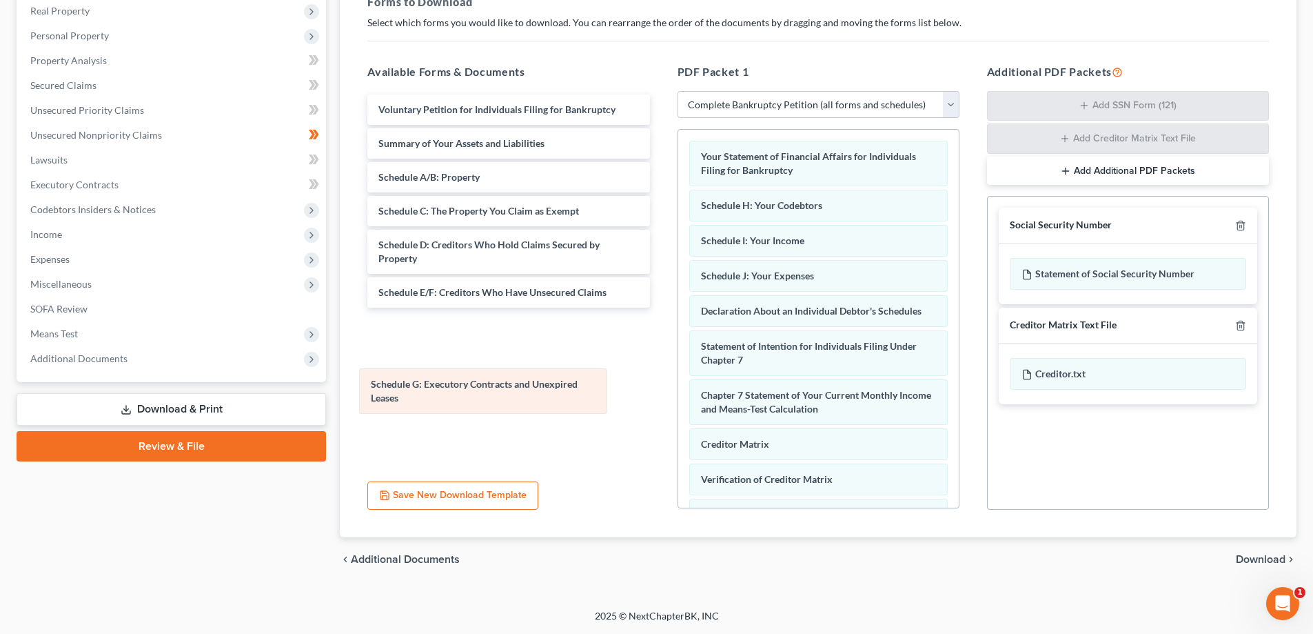
drag, startPoint x: 800, startPoint y: 156, endPoint x: 470, endPoint y: 383, distance: 401.0
click at [678, 383] on div "Schedule G: Executory Contracts and Unexpired Leases Schedule G: Executory Cont…" at bounding box center [818, 388] width 281 height 516
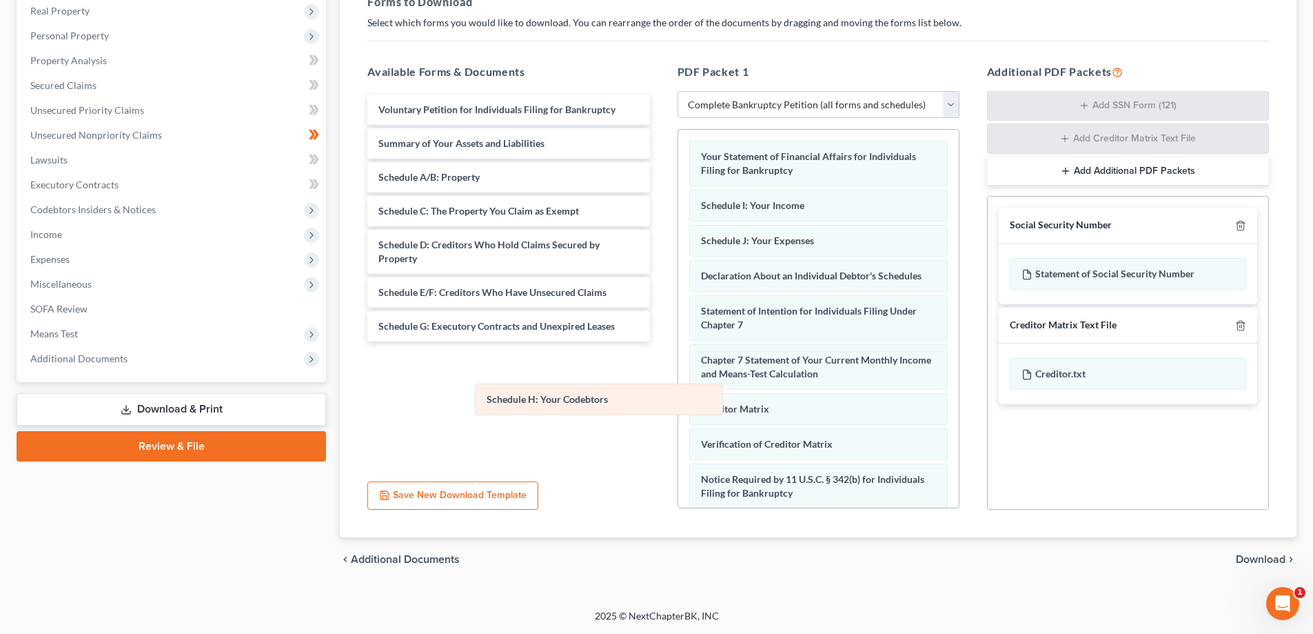
drag, startPoint x: 731, startPoint y: 208, endPoint x: 517, endPoint y: 401, distance: 289.0
click at [678, 401] on div "Schedule H: Your Codebtors Your Statement of Financial Affairs for Individuals …" at bounding box center [818, 370] width 281 height 481
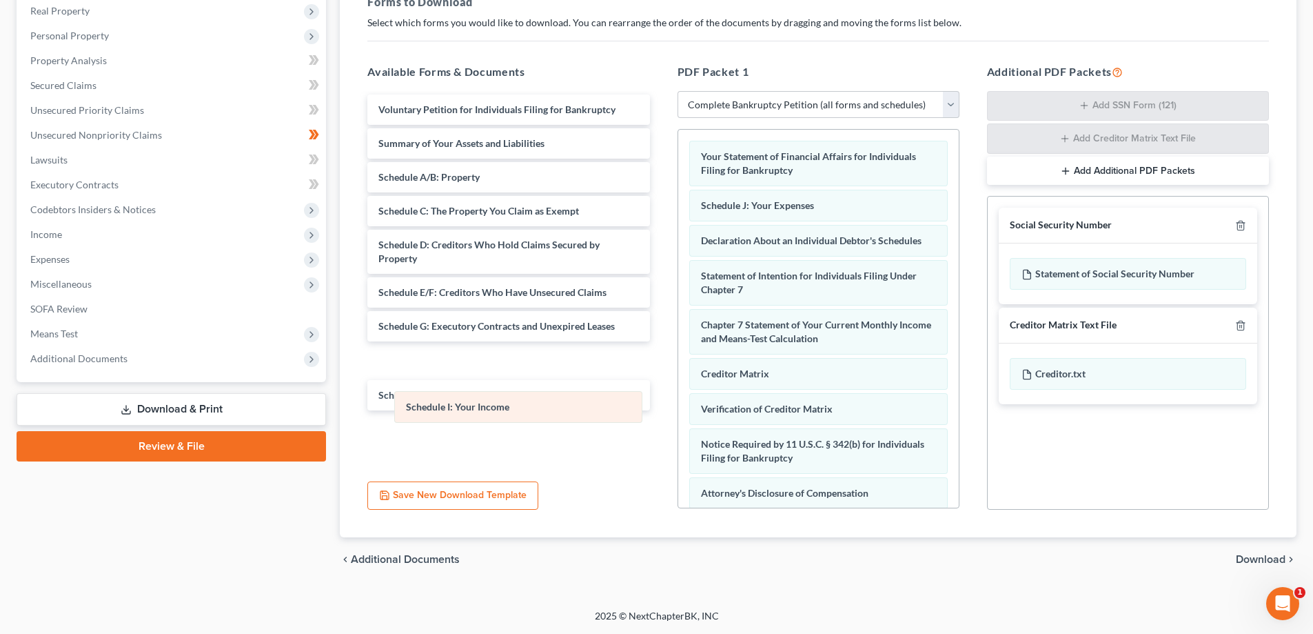
drag, startPoint x: 732, startPoint y: 203, endPoint x: 441, endPoint y: 394, distance: 347.6
click at [678, 403] on div "Schedule I: Your Income Your Statement of Financial Affairs for Individuals Fil…" at bounding box center [818, 352] width 281 height 445
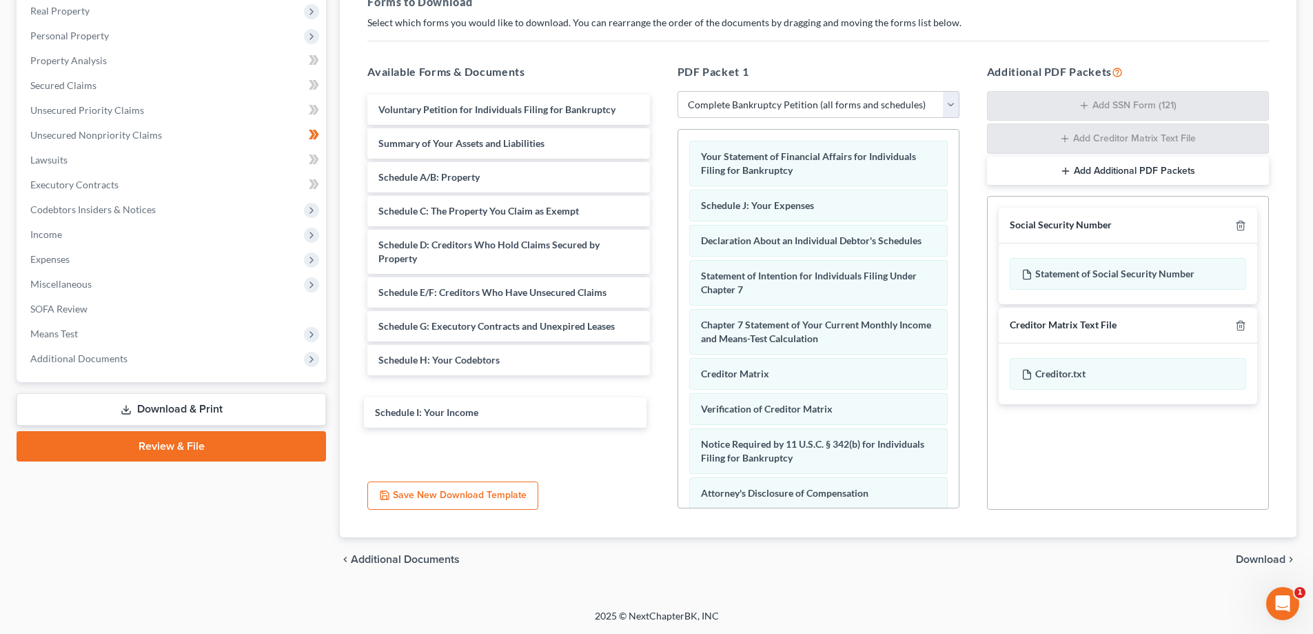
drag, startPoint x: 475, startPoint y: 355, endPoint x: 474, endPoint y: 396, distance: 40.7
click at [470, 409] on div "Schedule I: Your Income Voluntary Petition for Individuals Filing for Bankruptc…" at bounding box center [508, 251] width 304 height 314
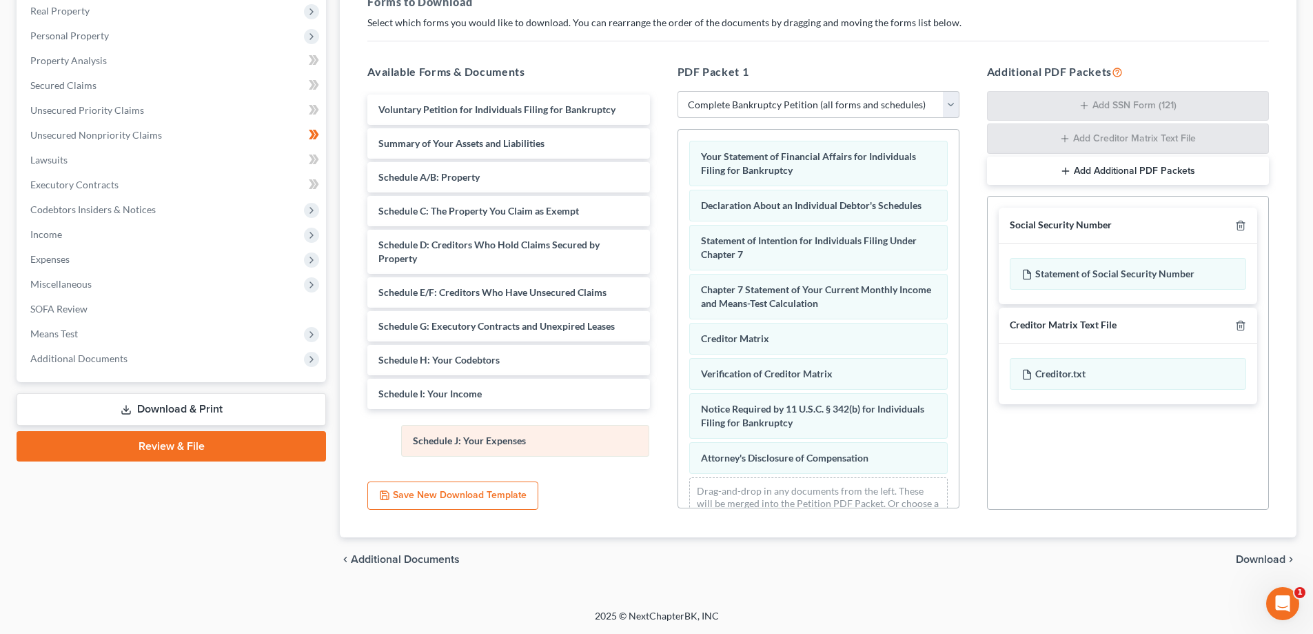
drag, startPoint x: 745, startPoint y: 196, endPoint x: 456, endPoint y: 431, distance: 371.9
click at [678, 431] on div "Schedule J: Your Expenses Your Statement of Financial Affairs for Individuals F…" at bounding box center [818, 335] width 281 height 410
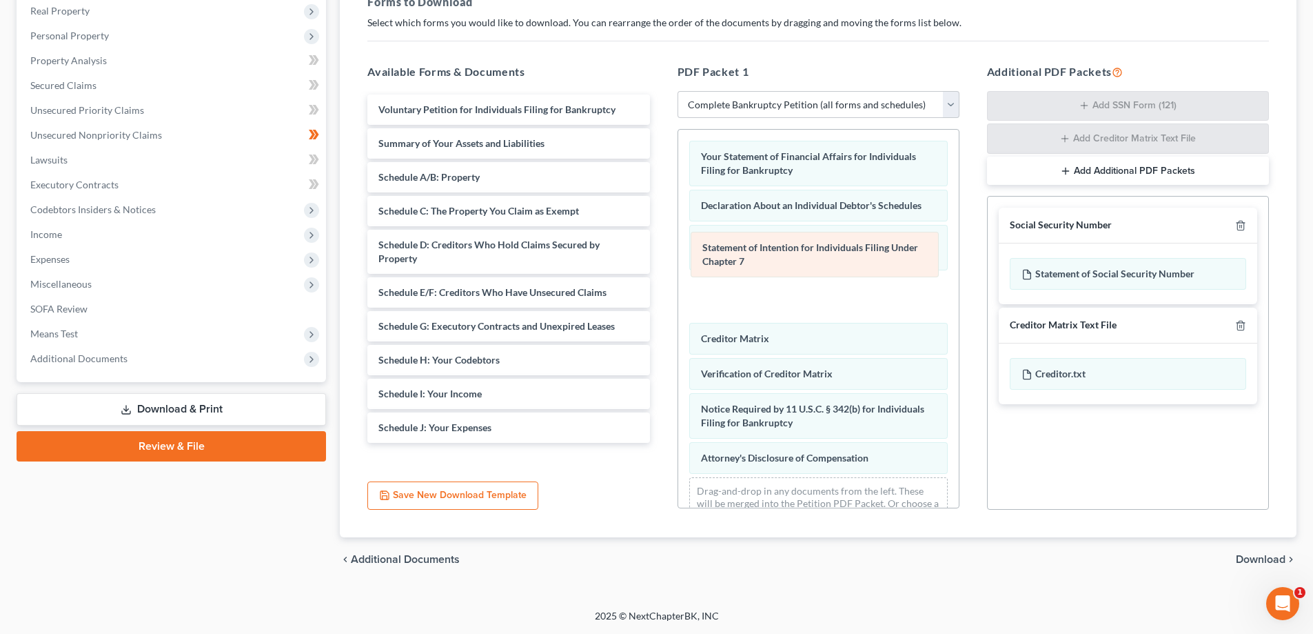
drag, startPoint x: 754, startPoint y: 245, endPoint x: 755, endPoint y: 252, distance: 7.0
click at [755, 252] on div "Statement of Intention for Individuals Filing Under Chapter 7 Your Statement of…" at bounding box center [818, 335] width 281 height 410
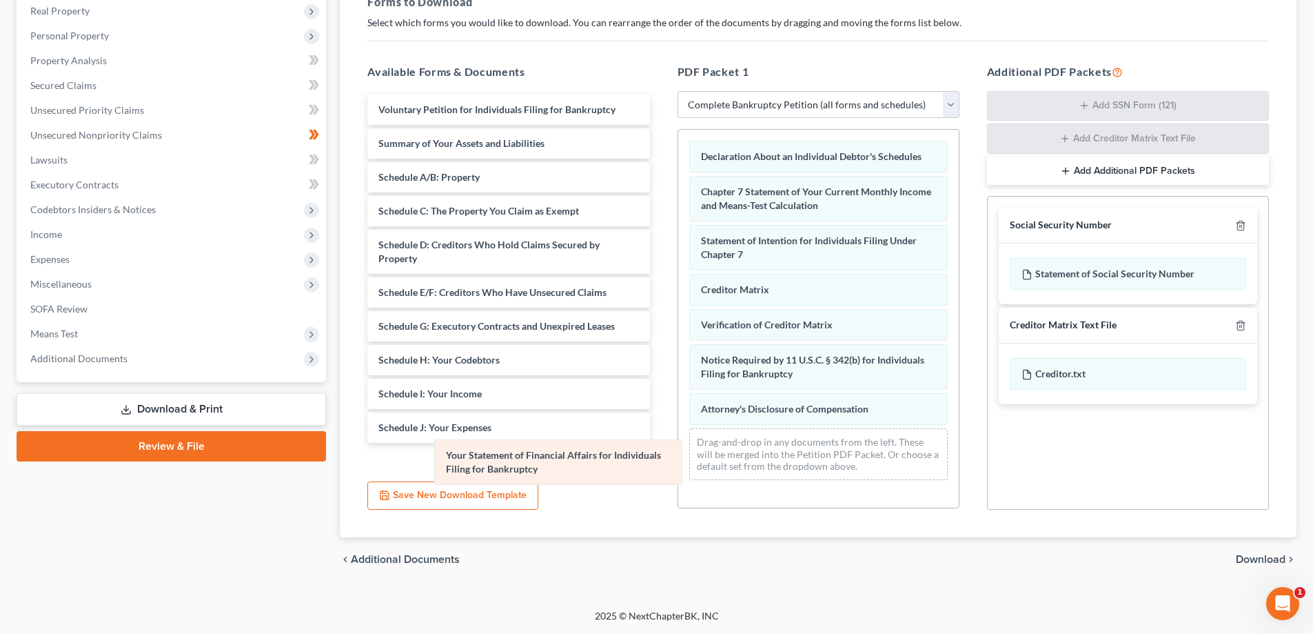
drag, startPoint x: 755, startPoint y: 159, endPoint x: 500, endPoint y: 458, distance: 392.7
click at [678, 458] on div "Your Statement of Financial Affairs for Individuals Filing for Bankruptcy Your …" at bounding box center [818, 310] width 281 height 361
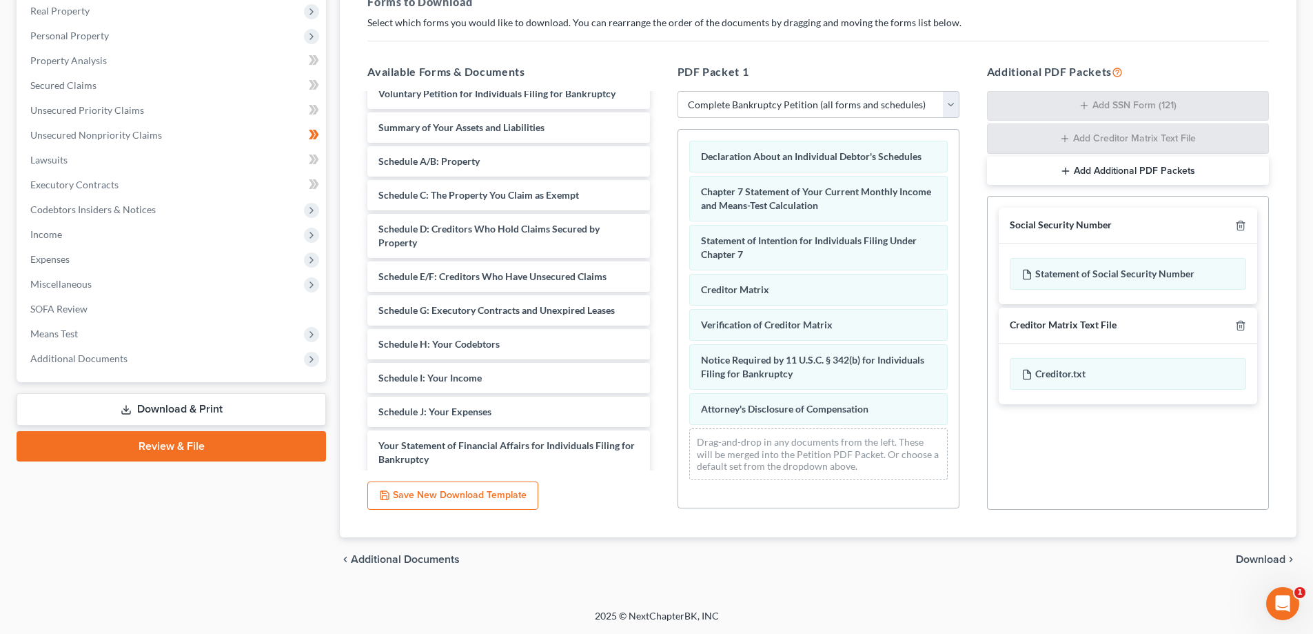
scroll to position [23, 0]
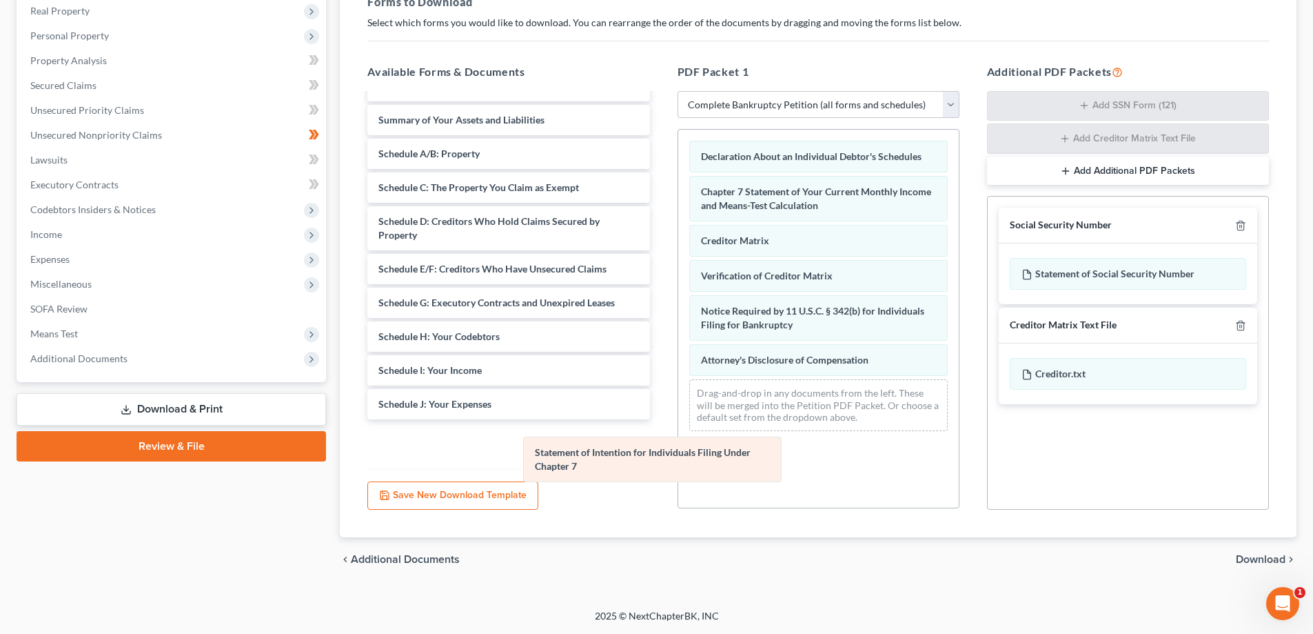
drag, startPoint x: 749, startPoint y: 243, endPoint x: 583, endPoint y: 455, distance: 269.6
click at [678, 442] on div "Statement of Intention for Individuals Filing Under Chapter 7 Declaration About…" at bounding box center [818, 286] width 281 height 312
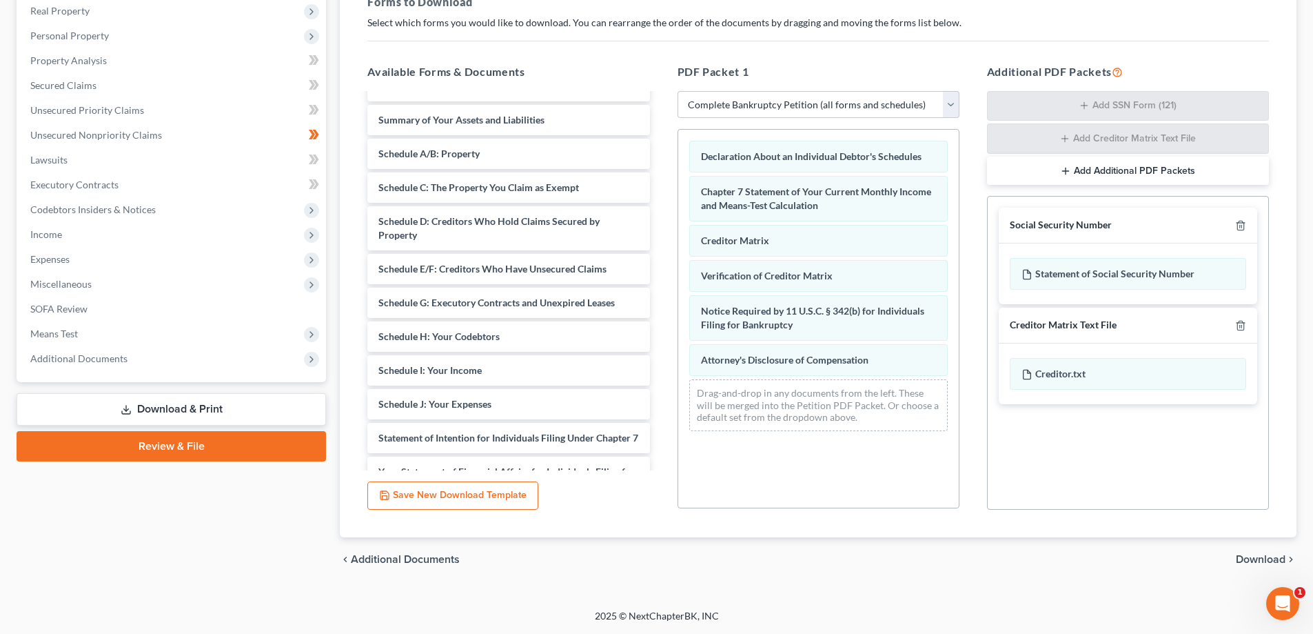
scroll to position [71, 0]
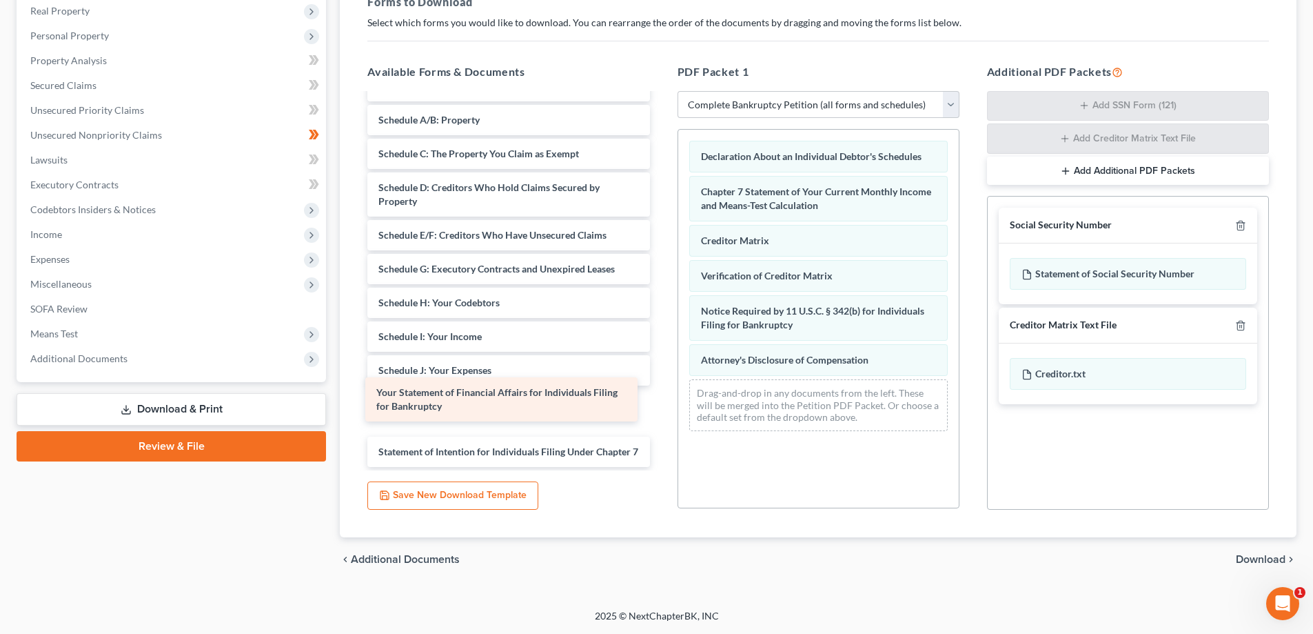
drag, startPoint x: 557, startPoint y: 438, endPoint x: 554, endPoint y: 390, distance: 48.3
click at [555, 391] on div "Your Statement of Financial Affairs for Individuals Filing for Bankruptcy Volun…" at bounding box center [508, 252] width 304 height 430
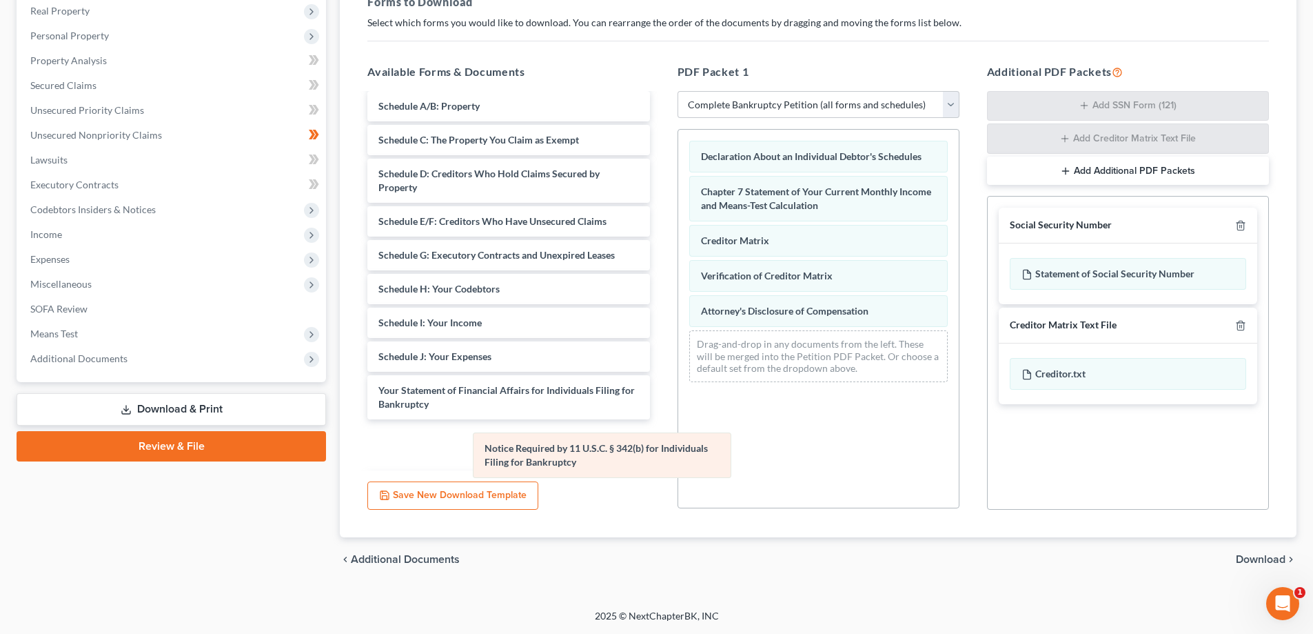
drag, startPoint x: 765, startPoint y: 305, endPoint x: 549, endPoint y: 443, distance: 256.3
click at [678, 393] on div "Notice Required by 11 U.S.C. § 342(b) for Individuals Filing for Bankruptcy Dec…" at bounding box center [818, 261] width 281 height 263
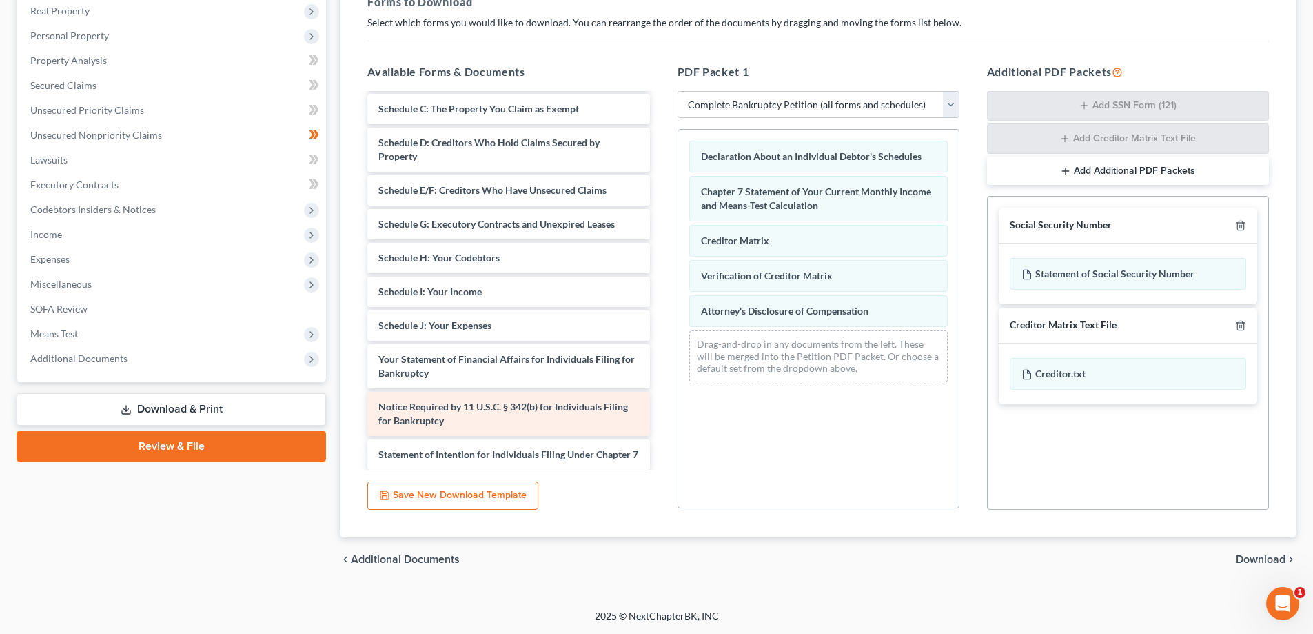
scroll to position [119, 0]
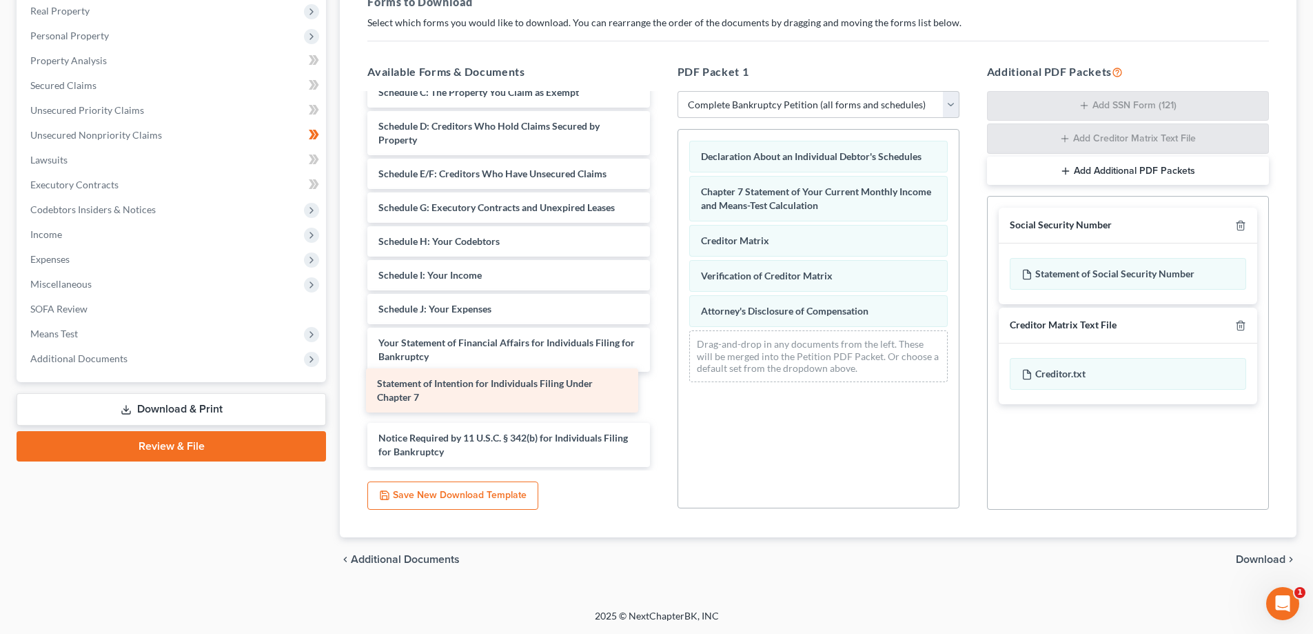
drag, startPoint x: 577, startPoint y: 441, endPoint x: 576, endPoint y: 390, distance: 51.7
click at [576, 390] on div "Statement of Intention for Individuals Filing Under Chapter 7 Voluntary Petitio…" at bounding box center [508, 221] width 304 height 491
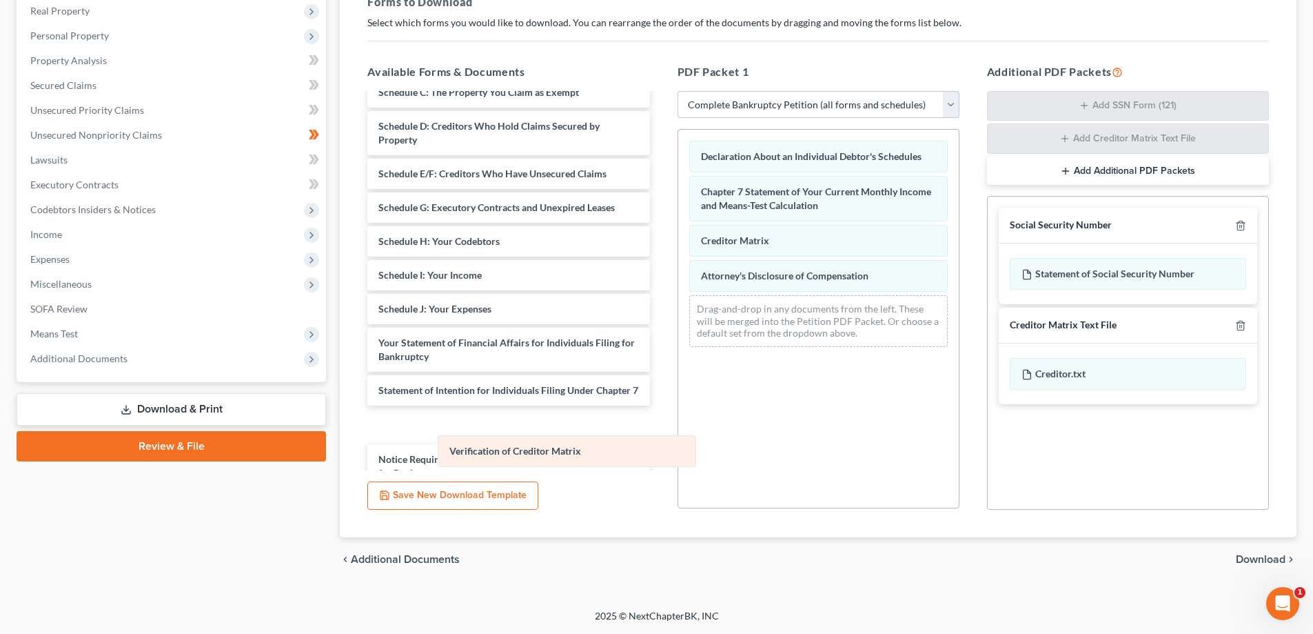
drag, startPoint x: 748, startPoint y: 267, endPoint x: 496, endPoint y: 441, distance: 306.2
click at [678, 358] on div "Verification of Creditor Matrix Declaration About an Individual Debtor's Schedu…" at bounding box center [818, 244] width 281 height 228
drag, startPoint x: 586, startPoint y: 458, endPoint x: 583, endPoint y: 434, distance: 25.1
click at [583, 434] on div "Notice Required by 11 U.S.C. § 342(b) for Individuals Filing for Bankruptcy Vol…" at bounding box center [508, 231] width 304 height 511
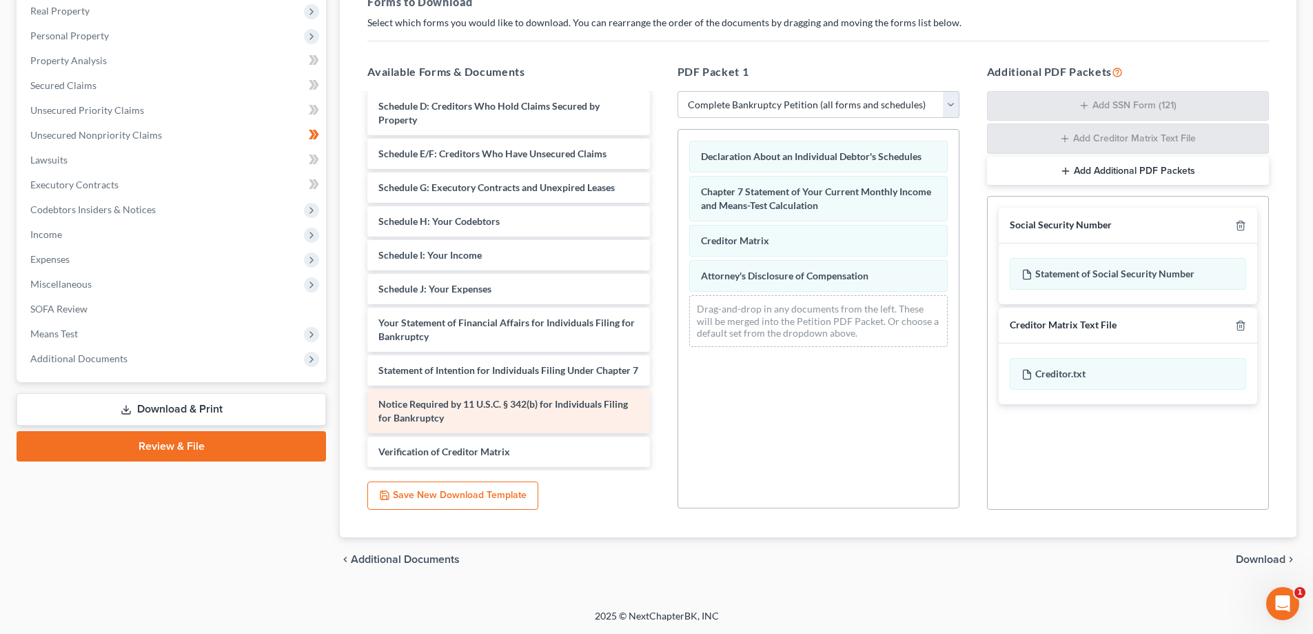
scroll to position [152, 0]
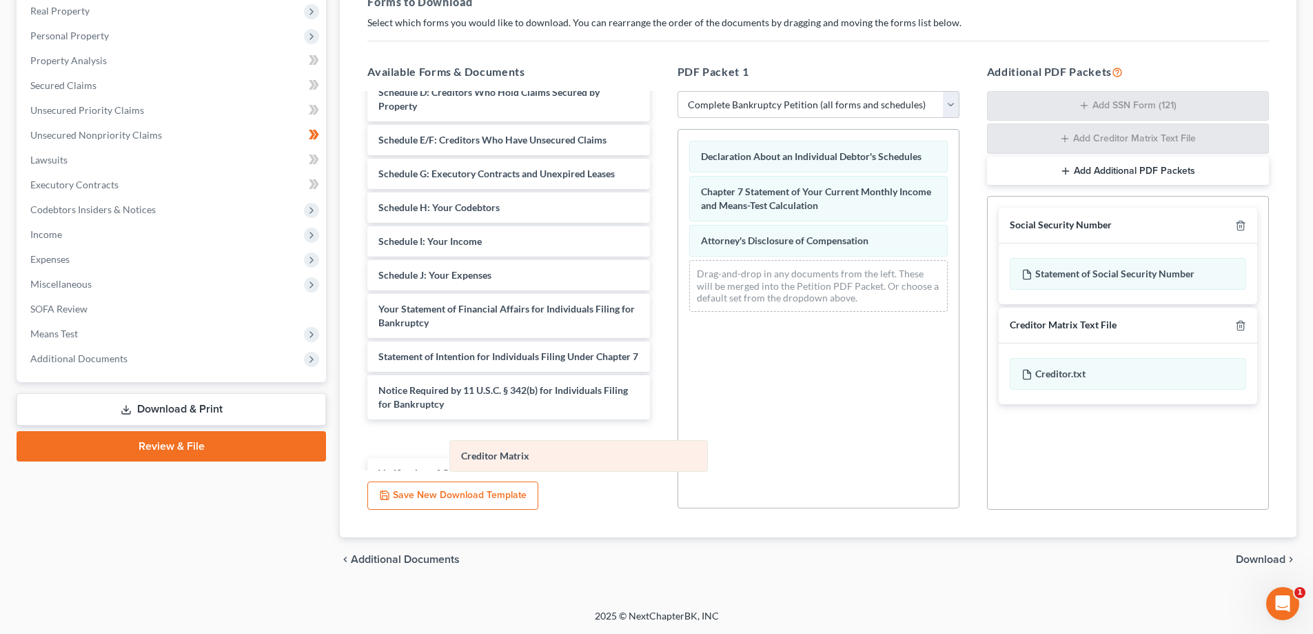
drag, startPoint x: 775, startPoint y: 232, endPoint x: 553, endPoint y: 446, distance: 308.2
click at [678, 323] on div "Creditor Matrix Declaration About an Individual Debtor's Schedules Chapter 7 St…" at bounding box center [818, 226] width 281 height 193
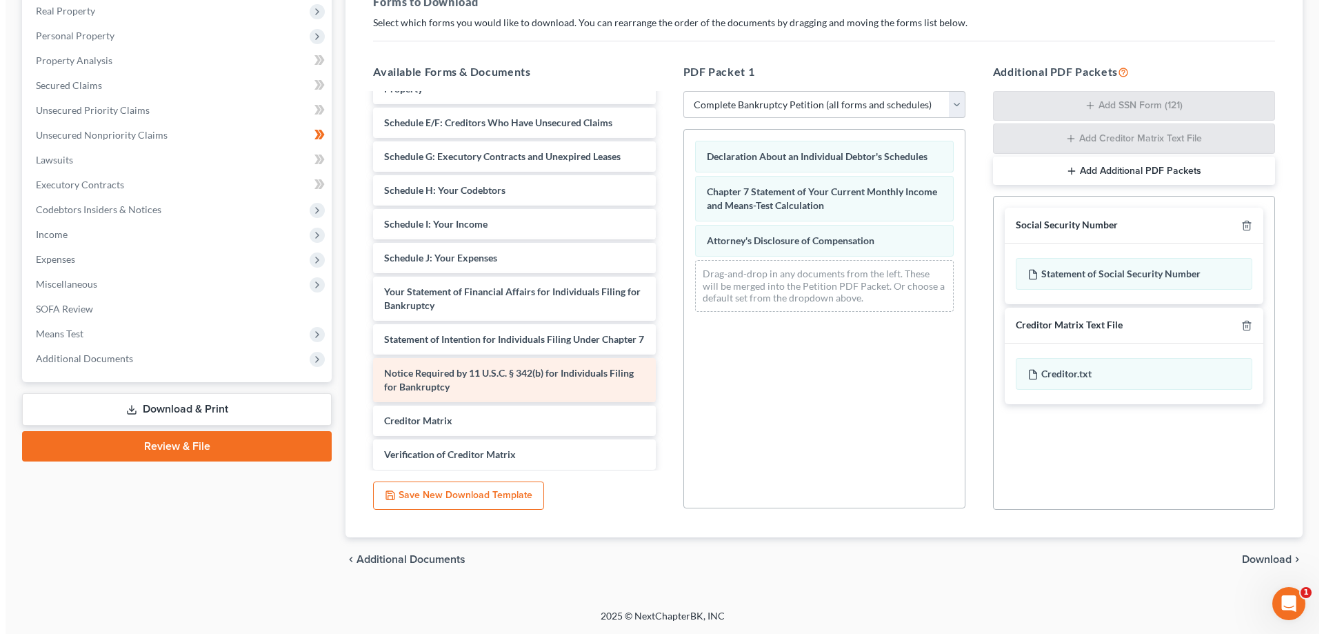
scroll to position [186, 0]
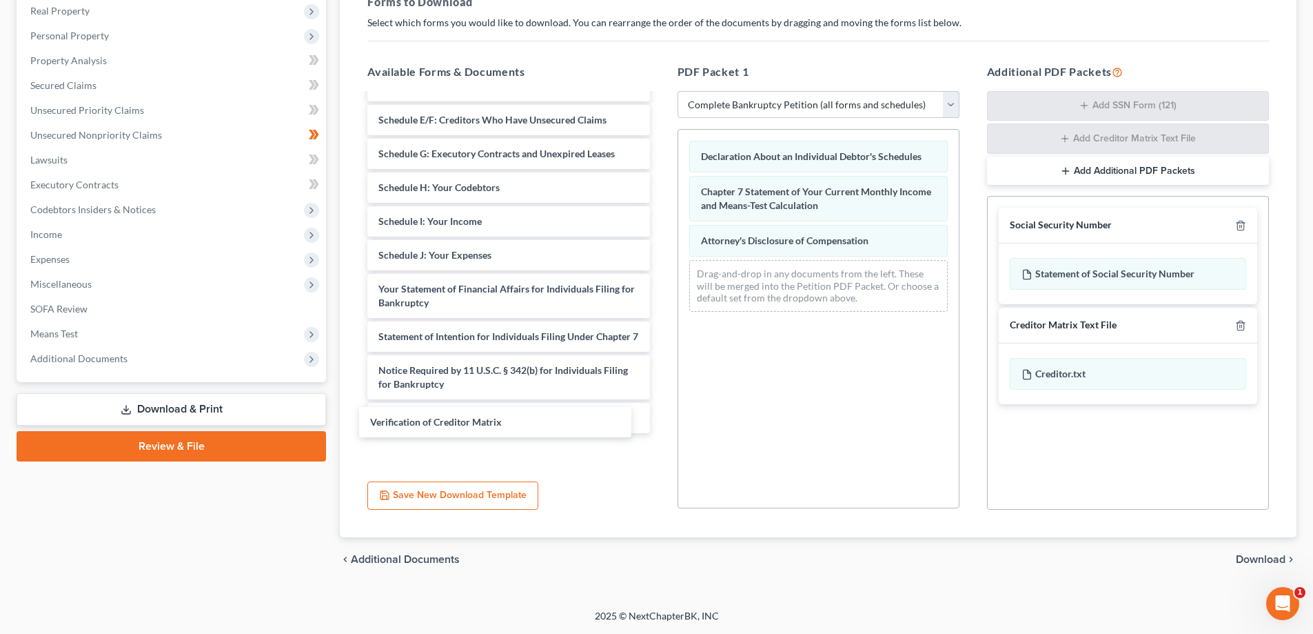
click at [527, 418] on div "Verification of Creditor Matrix Voluntary Petition for Individuals Filing for B…" at bounding box center [508, 194] width 304 height 545
click at [433, 502] on button "Save New Download Template" at bounding box center [452, 495] width 171 height 29
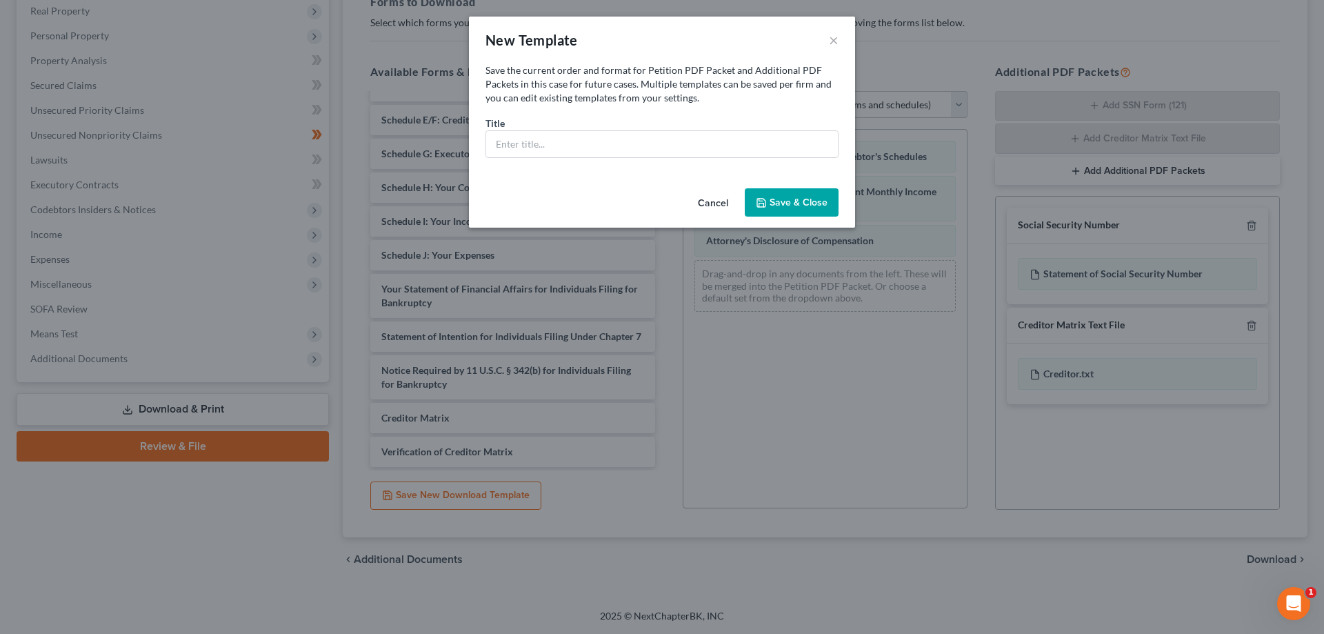
click at [707, 210] on button "Cancel" at bounding box center [713, 204] width 52 height 28
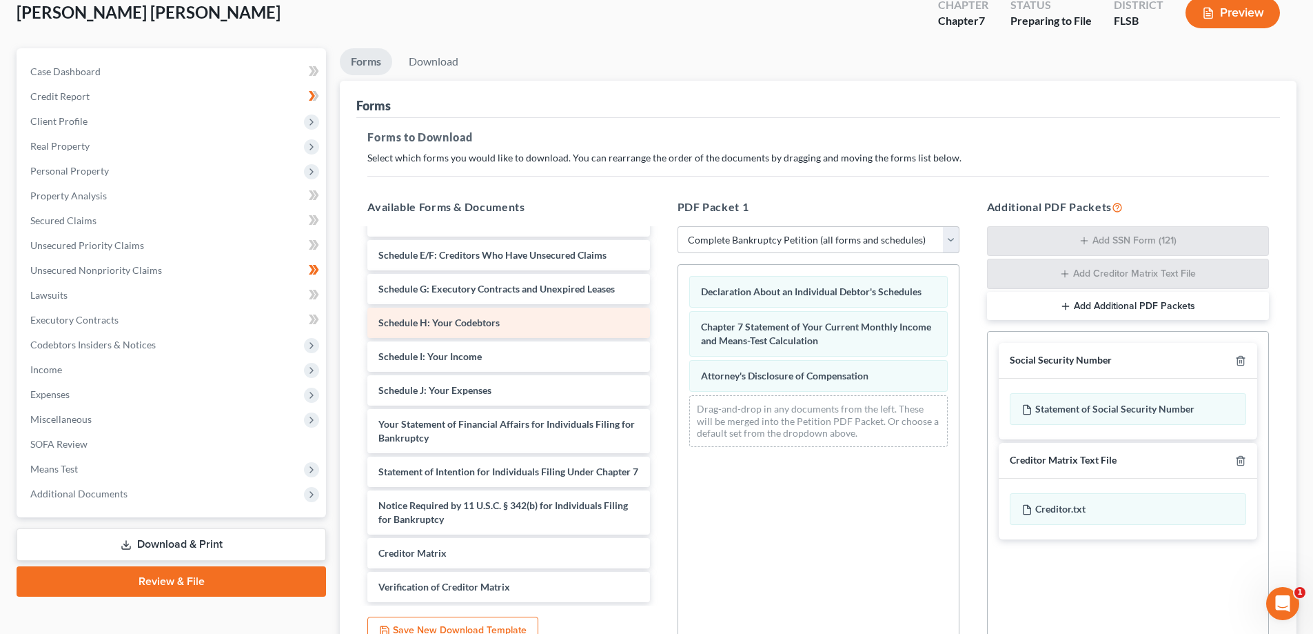
scroll to position [207, 0]
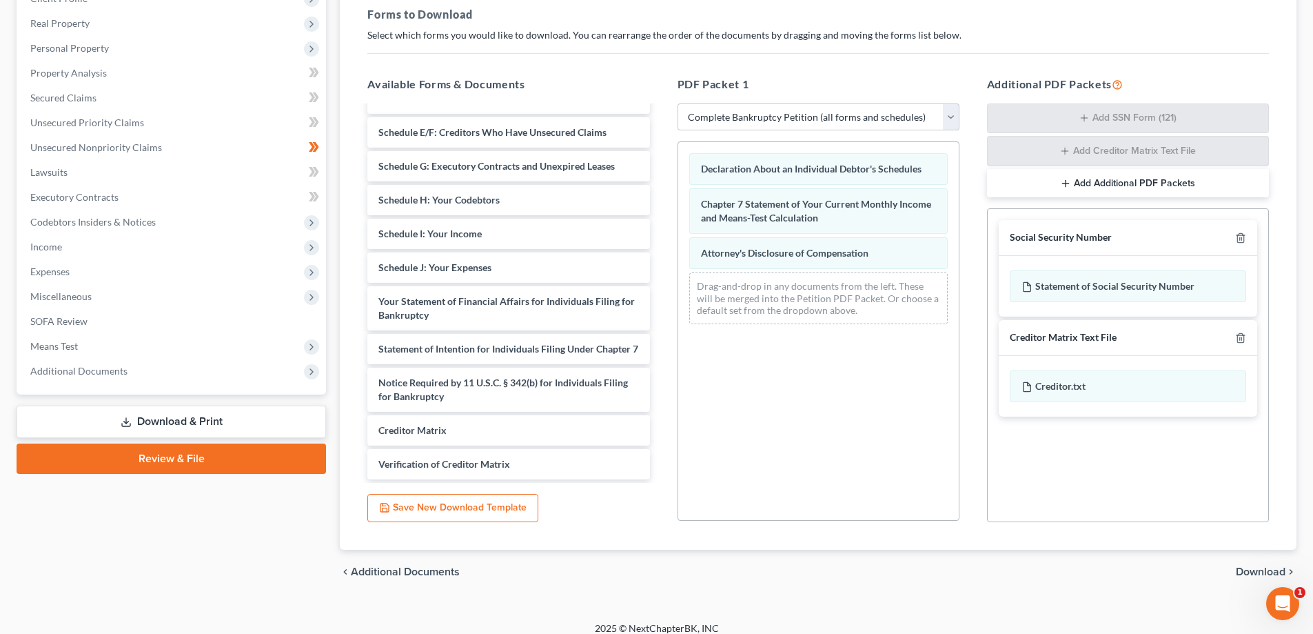
click at [215, 425] on link "Download & Print" at bounding box center [172, 421] width 310 height 32
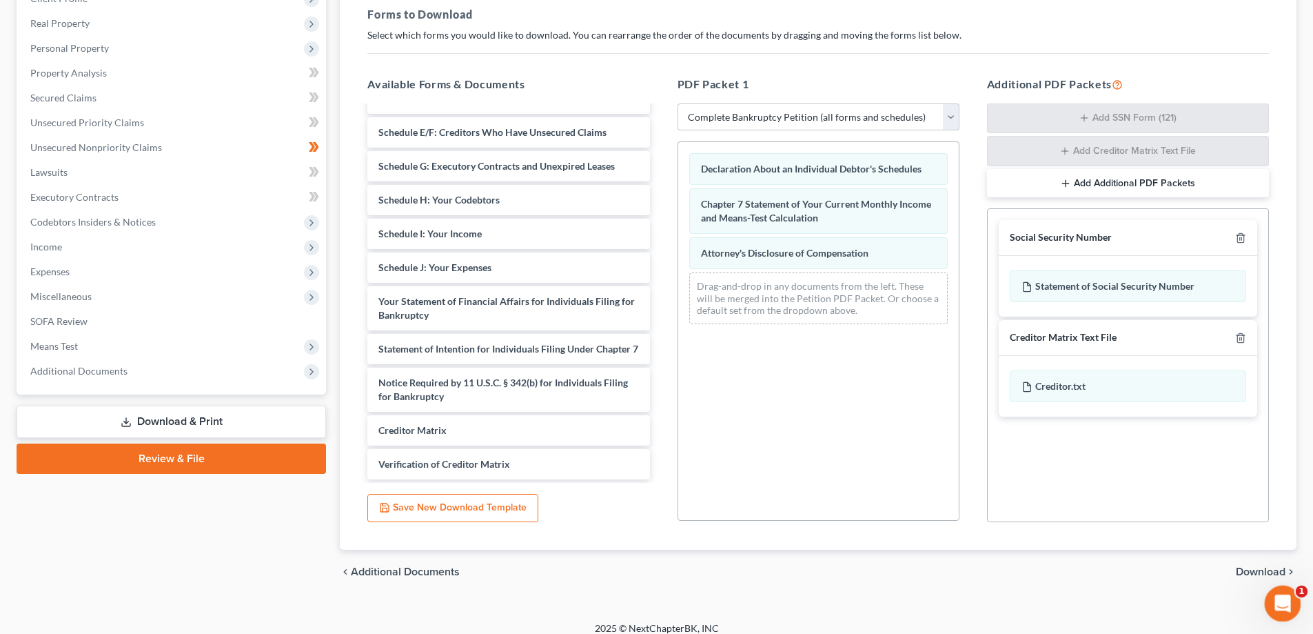
click at [1273, 585] on html at bounding box center [1280, 601] width 33 height 33
click at [1280, 571] on span "Download" at bounding box center [1261, 571] width 50 height 11
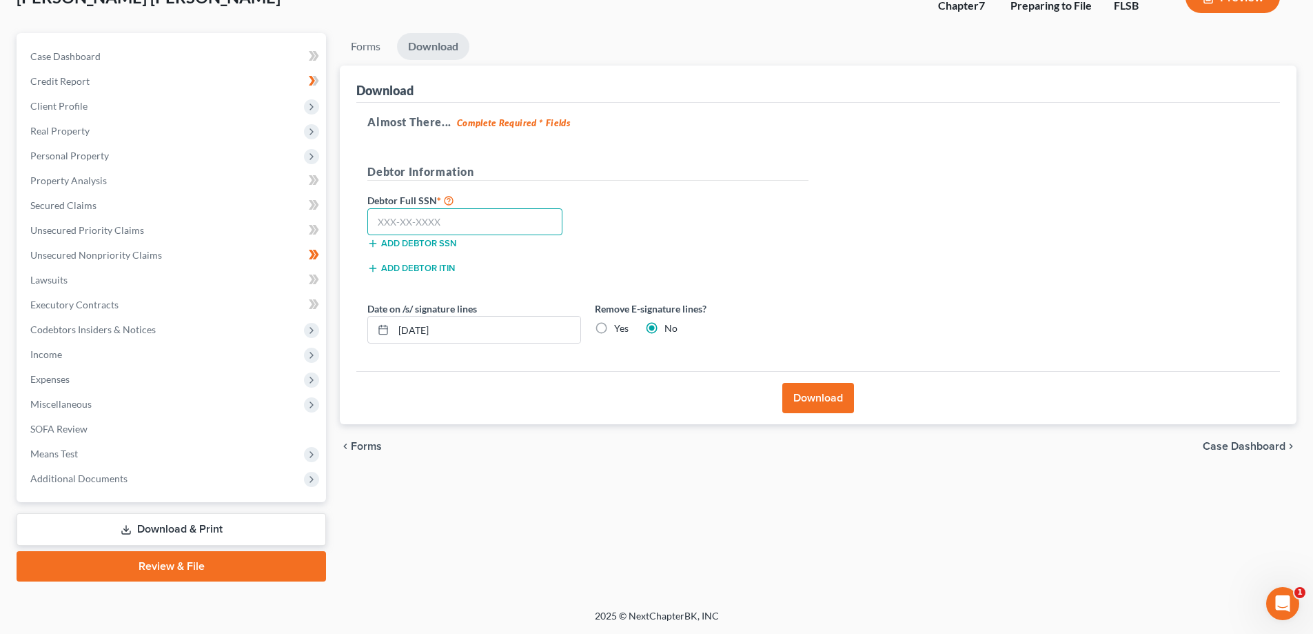
click at [400, 214] on input "text" at bounding box center [464, 222] width 195 height 28
type input "320-57-7915"
click at [836, 401] on button "Download" at bounding box center [819, 398] width 72 height 30
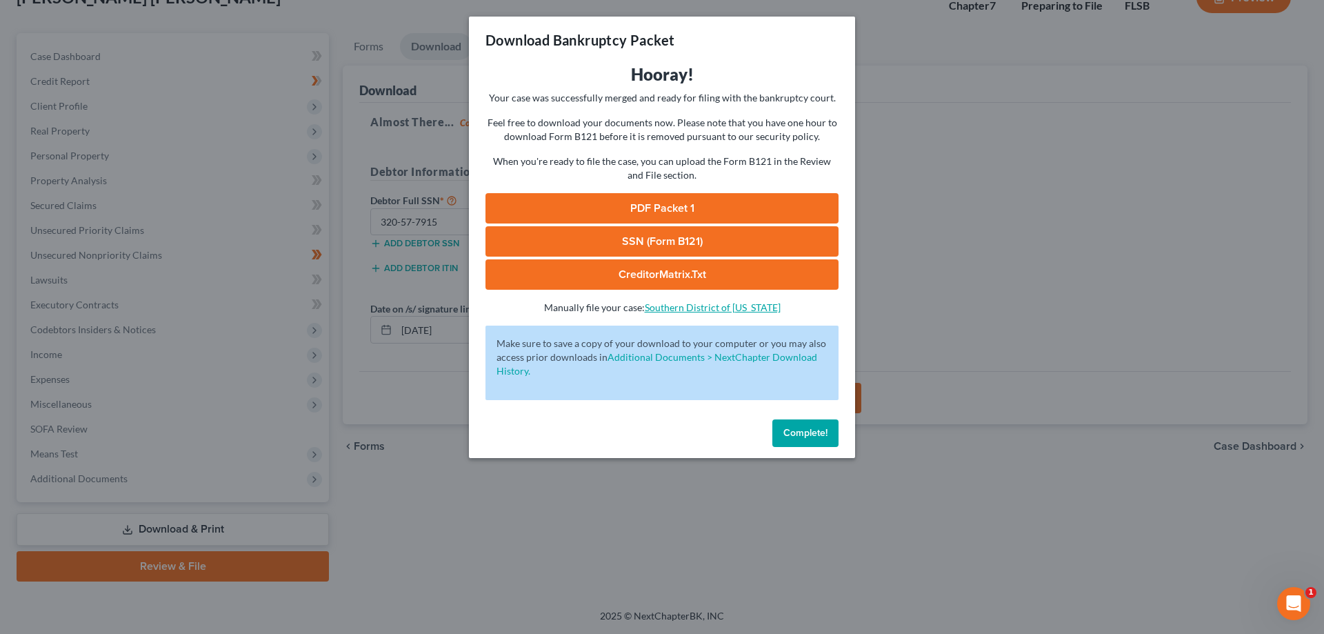
click at [685, 307] on link "Southern District of Florida" at bounding box center [713, 307] width 136 height 12
click at [676, 208] on link "PDF Packet 1" at bounding box center [661, 208] width 353 height 30
click at [645, 243] on link "SSN (Form B121)" at bounding box center [661, 241] width 353 height 30
click at [808, 436] on span "Complete!" at bounding box center [805, 433] width 44 height 12
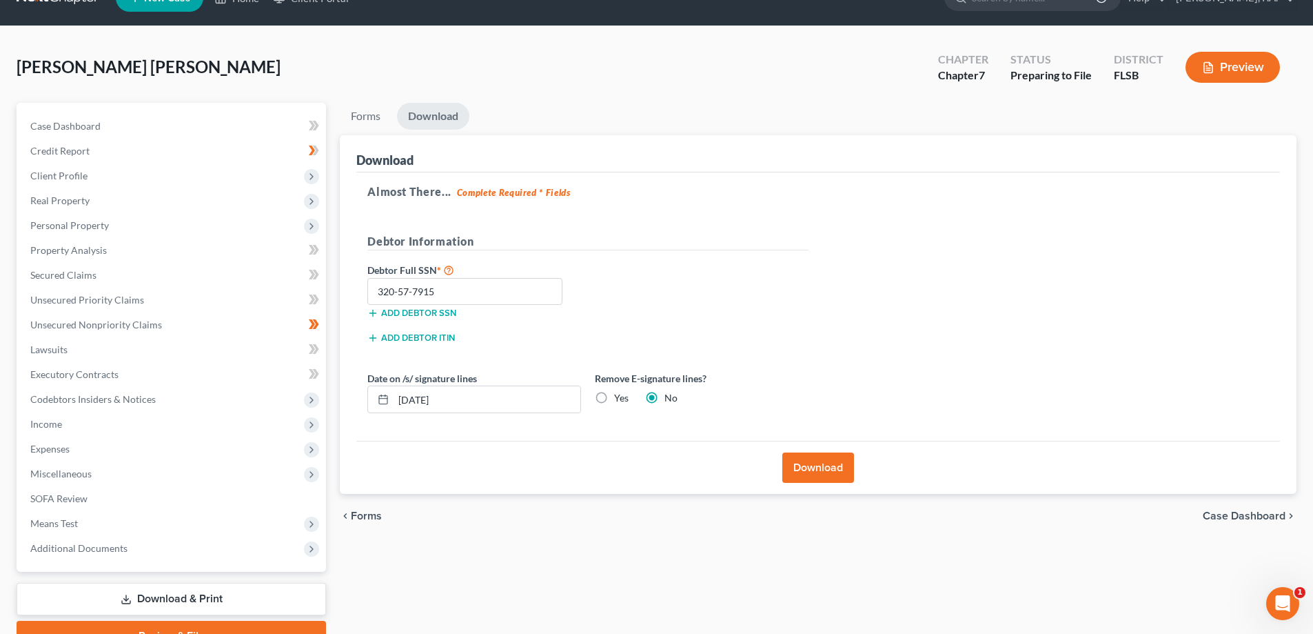
scroll to position [0, 0]
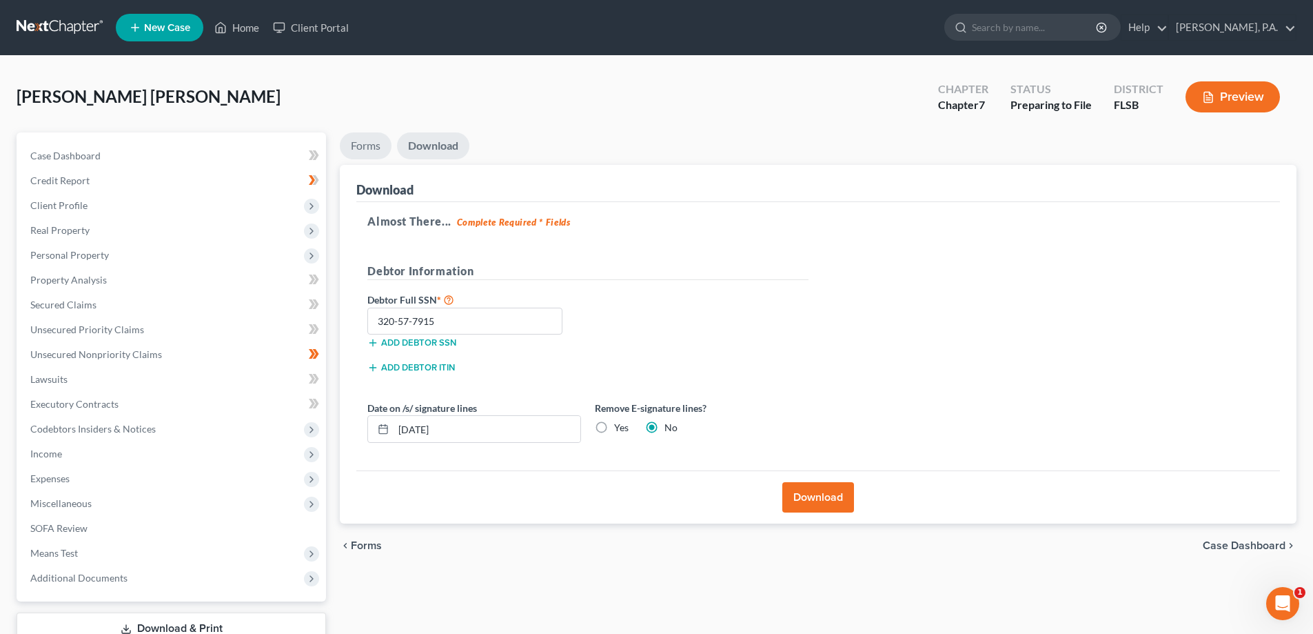
click at [363, 151] on link "Forms" at bounding box center [366, 145] width 52 height 27
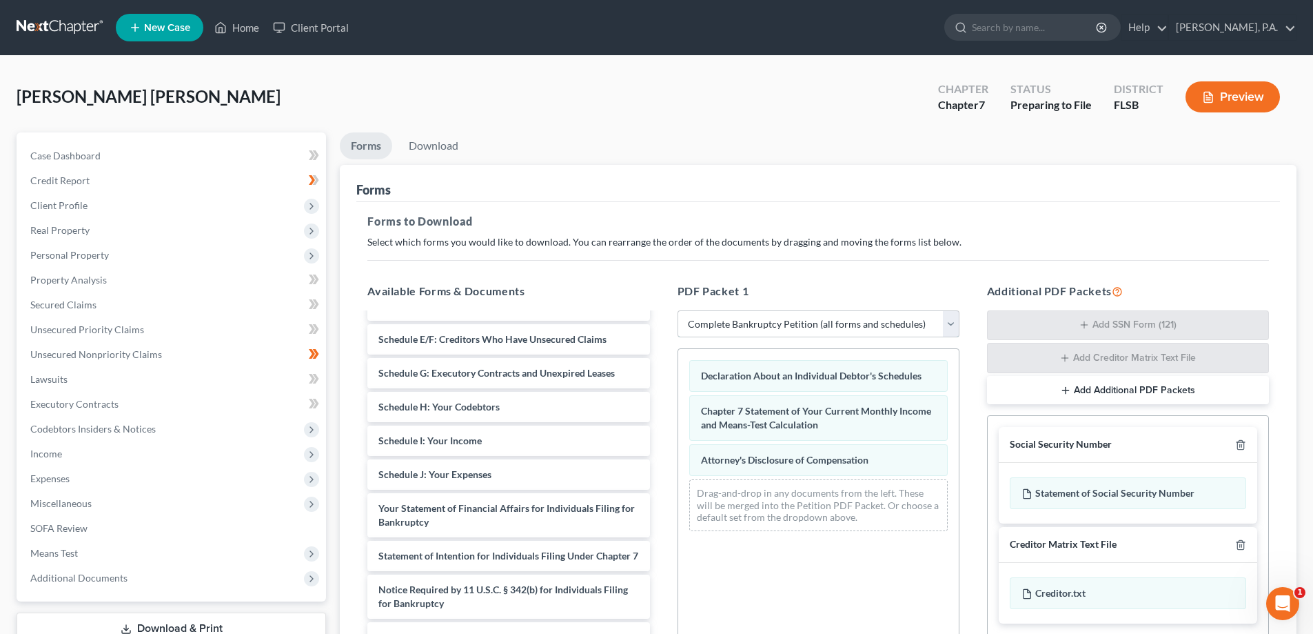
click at [952, 325] on select "Choose Default Petition PDF Packet Complete Bankruptcy Petition (all forms and …" at bounding box center [819, 324] width 282 height 28
click at [678, 310] on select "Choose Default Petition PDF Packet Complete Bankruptcy Petition (all forms and …" at bounding box center [819, 324] width 282 height 28
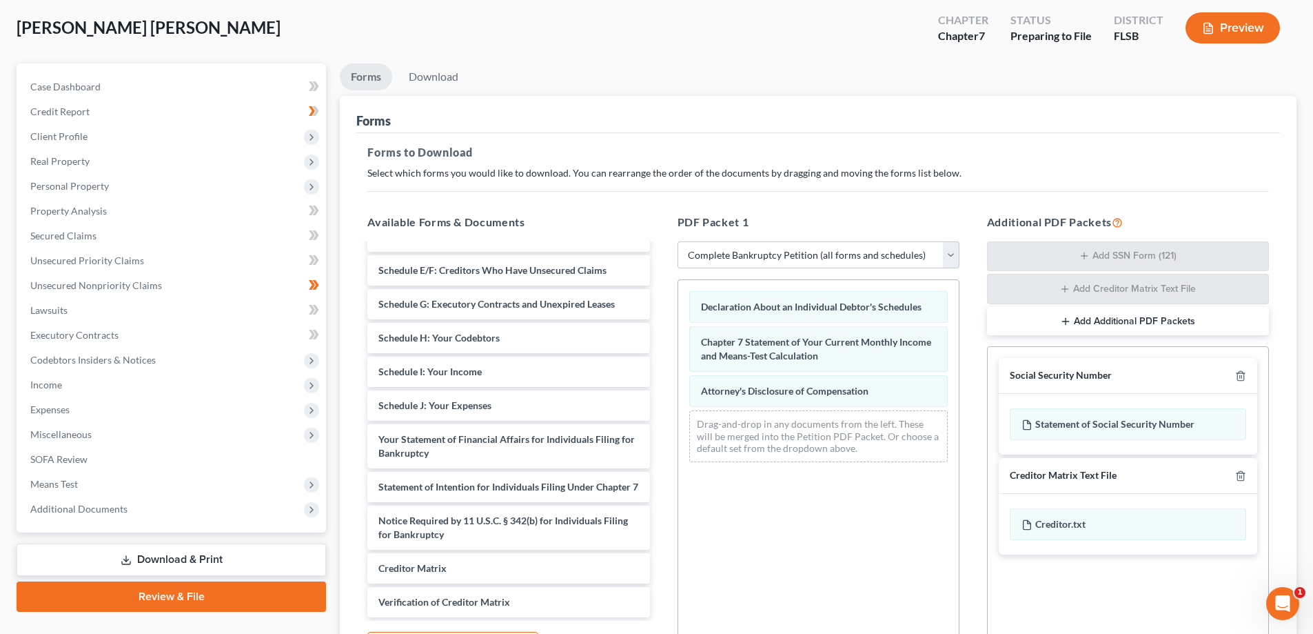
scroll to position [152, 0]
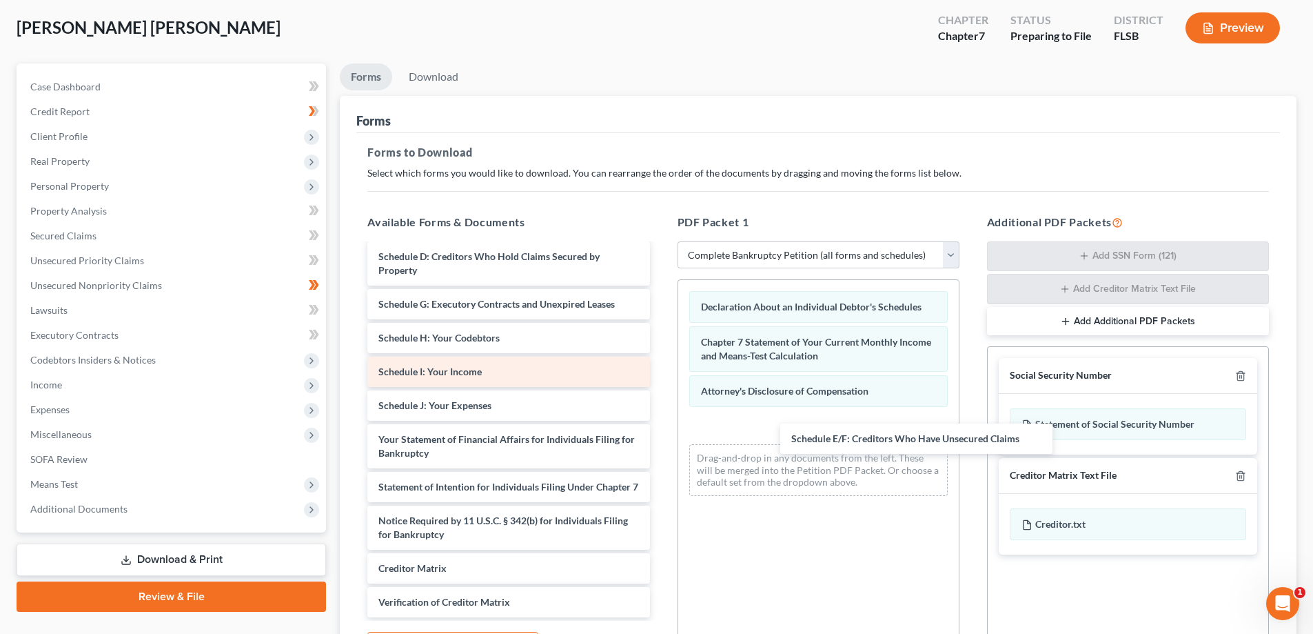
drag, startPoint x: 496, startPoint y: 263, endPoint x: 634, endPoint y: 358, distance: 167.0
click at [660, 444] on div "Schedule E/F: Creditors Who Have Unsecured Claims Voluntary Petition for Indivi…" at bounding box center [508, 361] width 304 height 511
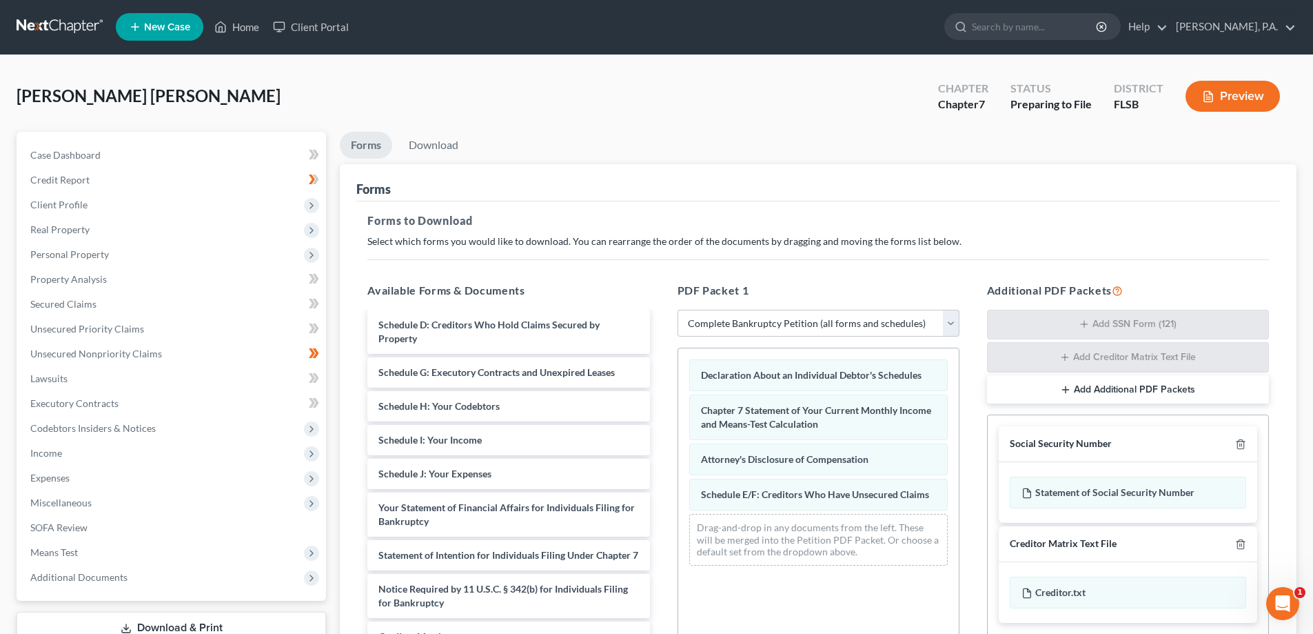
scroll to position [0, 0]
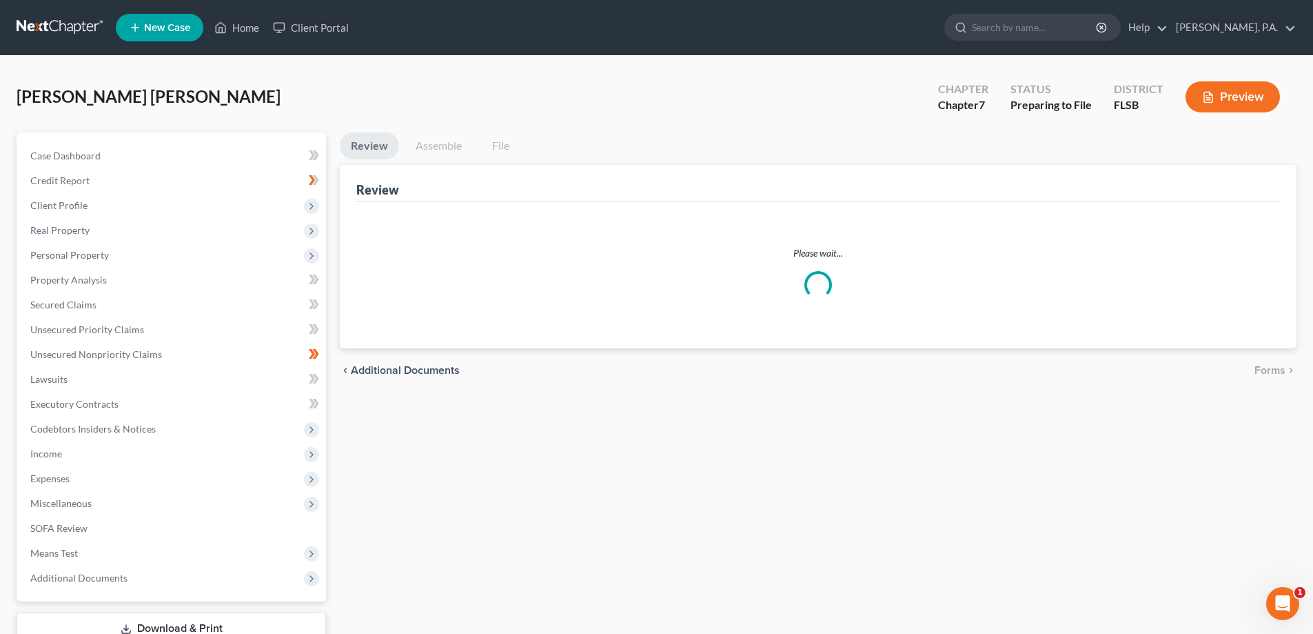
scroll to position [99, 0]
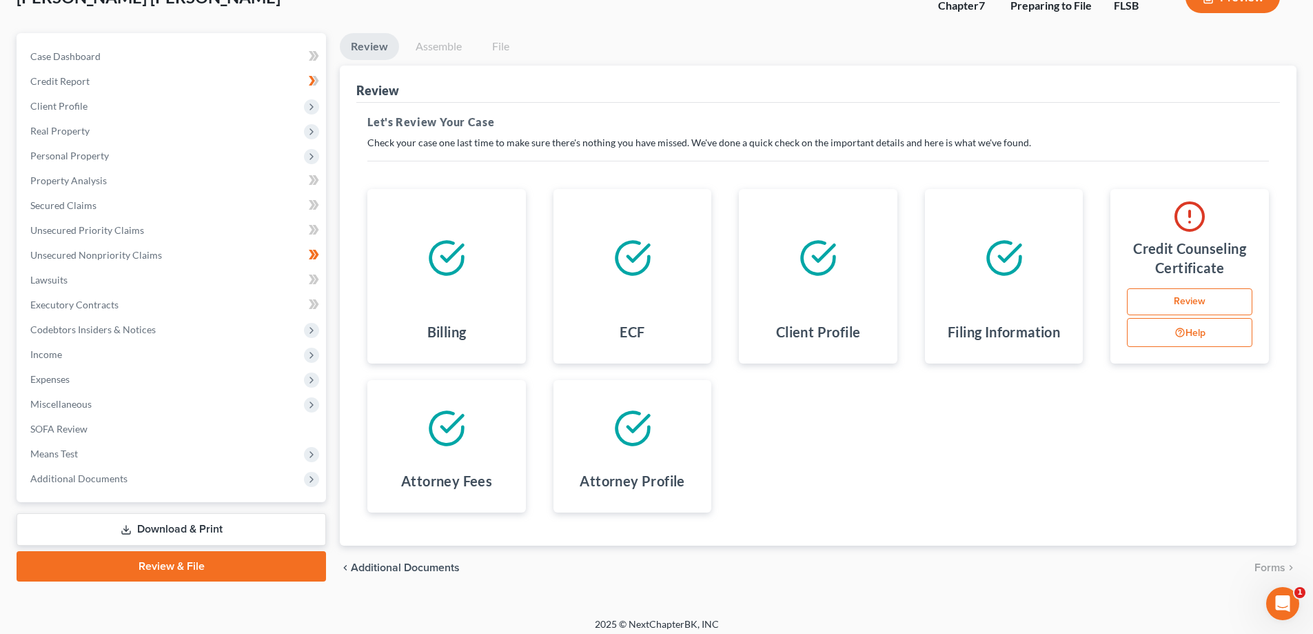
click at [184, 532] on link "Download & Print" at bounding box center [172, 529] width 310 height 32
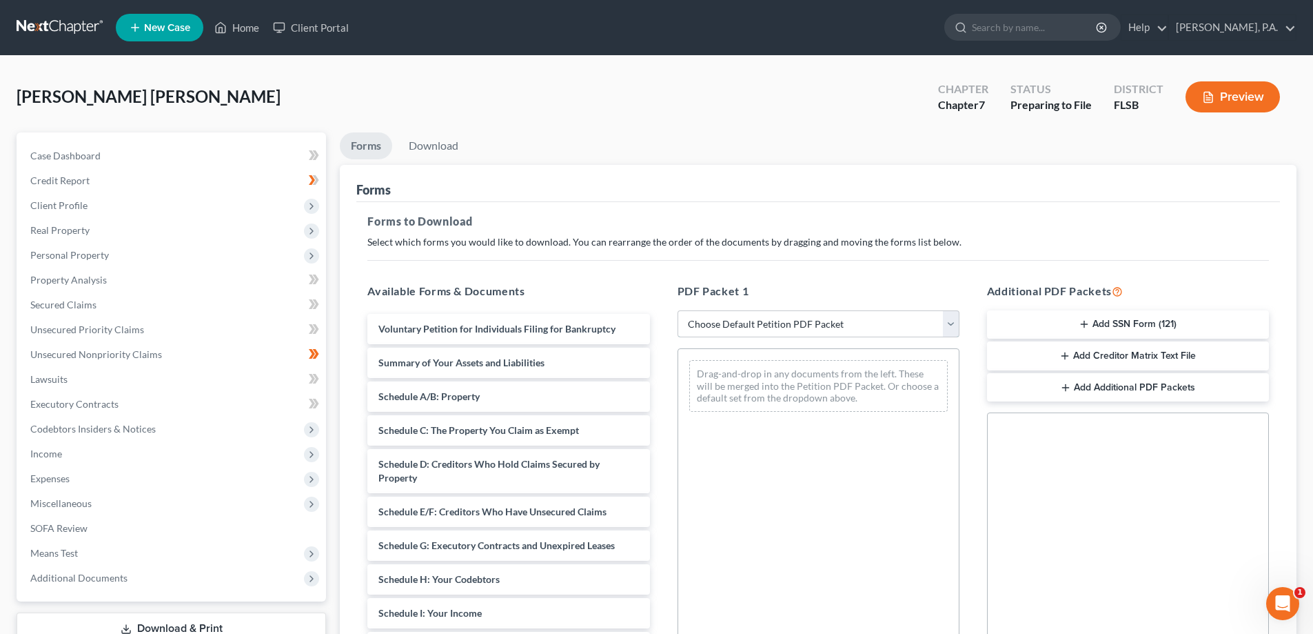
click at [791, 327] on select "Choose Default Petition PDF Packet Complete Bankruptcy Petition (all forms and …" at bounding box center [819, 324] width 282 height 28
select select "0"
click at [678, 310] on select "Choose Default Petition PDF Packet Complete Bankruptcy Petition (all forms and …" at bounding box center [819, 324] width 282 height 28
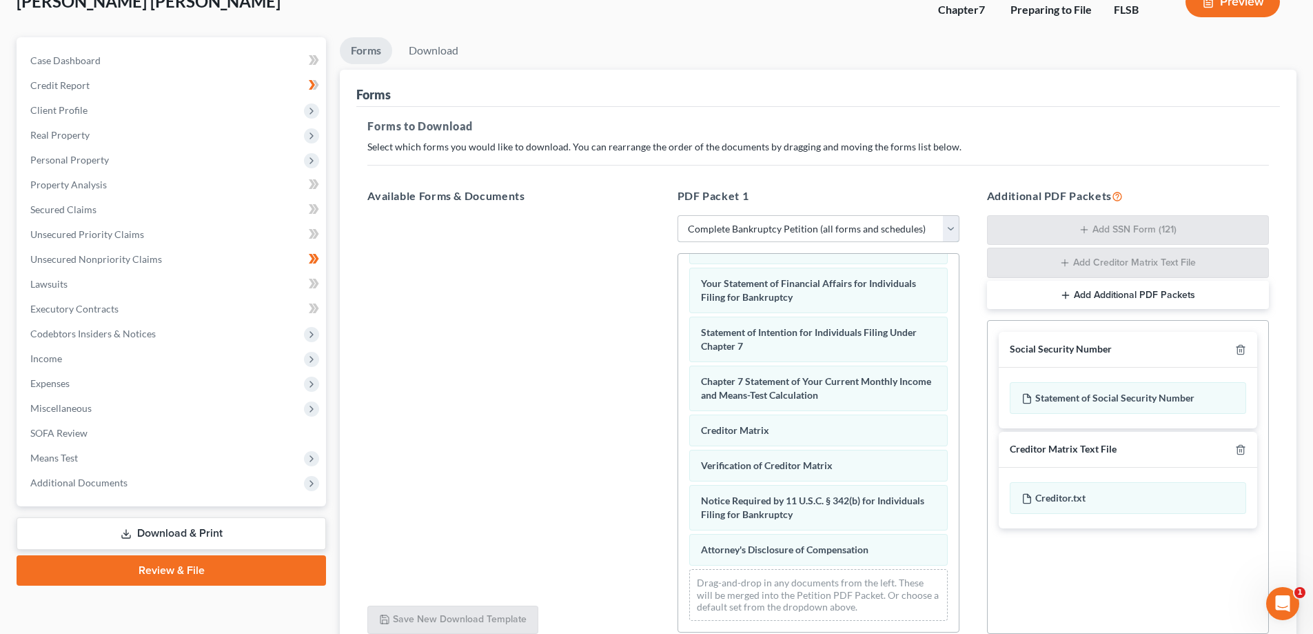
scroll to position [219, 0]
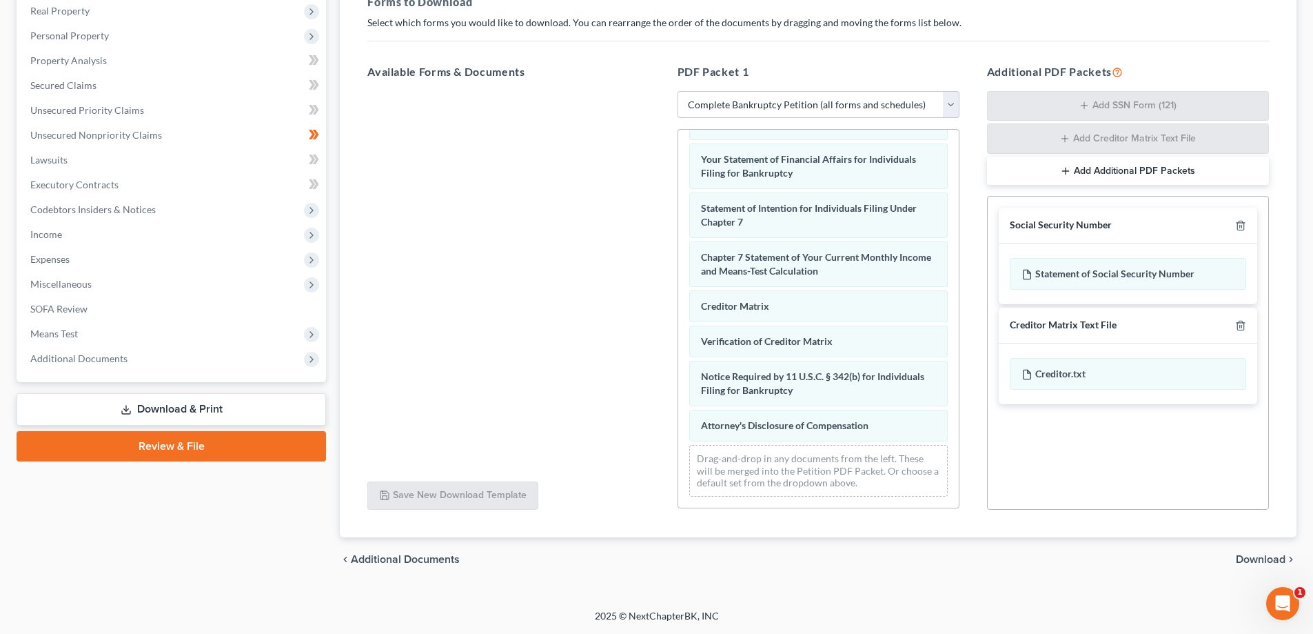
click at [212, 412] on link "Download & Print" at bounding box center [172, 409] width 310 height 32
click at [1259, 563] on span "Download" at bounding box center [1261, 559] width 50 height 11
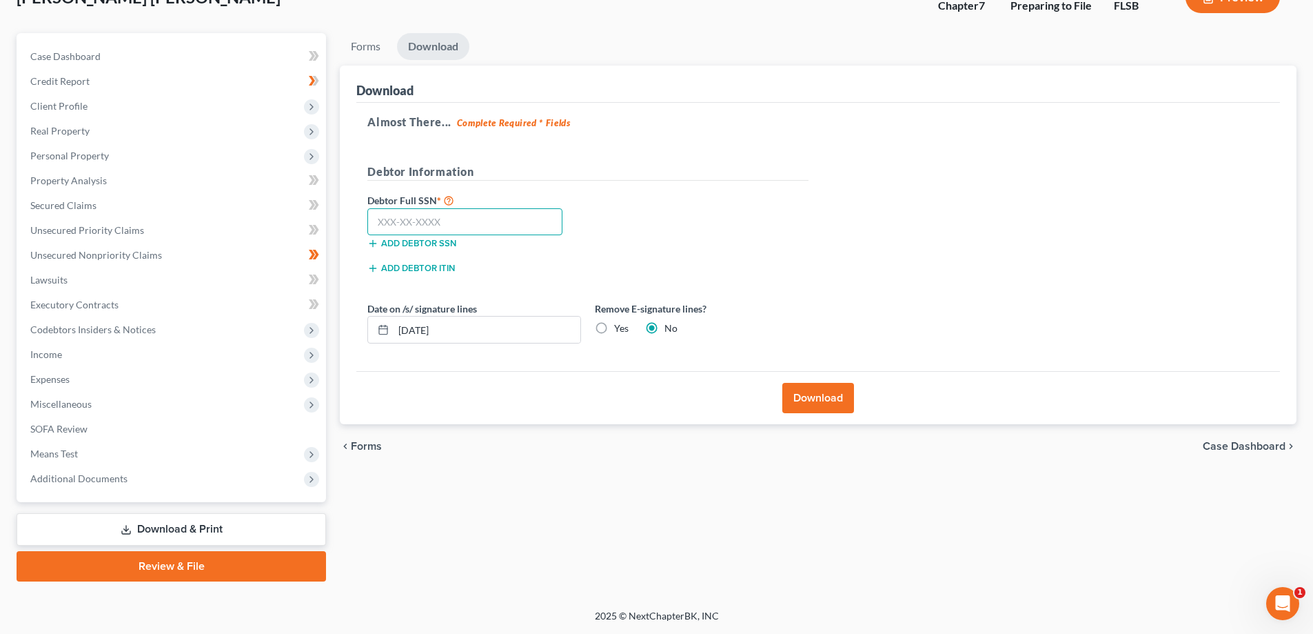
click at [390, 221] on input "text" at bounding box center [464, 222] width 195 height 28
type input "320-57-7915"
click at [821, 403] on button "Download" at bounding box center [819, 398] width 72 height 30
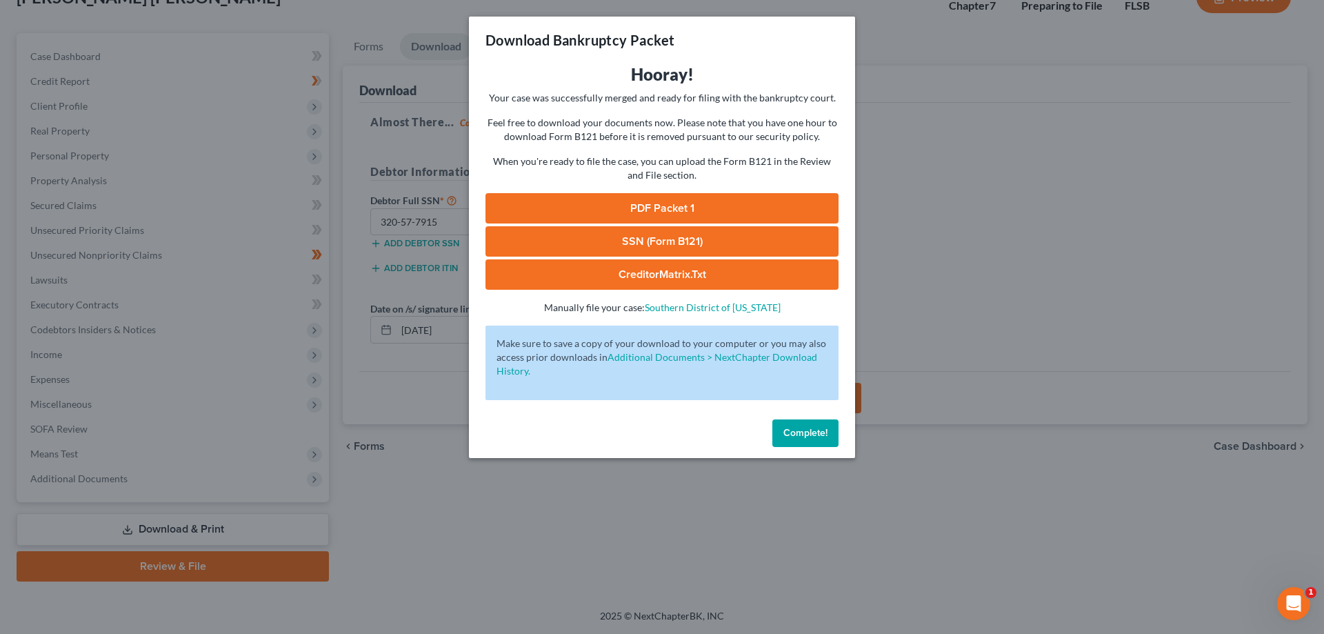
click at [685, 194] on link "PDF Packet 1" at bounding box center [661, 208] width 353 height 30
